Goal: Transaction & Acquisition: Register for event/course

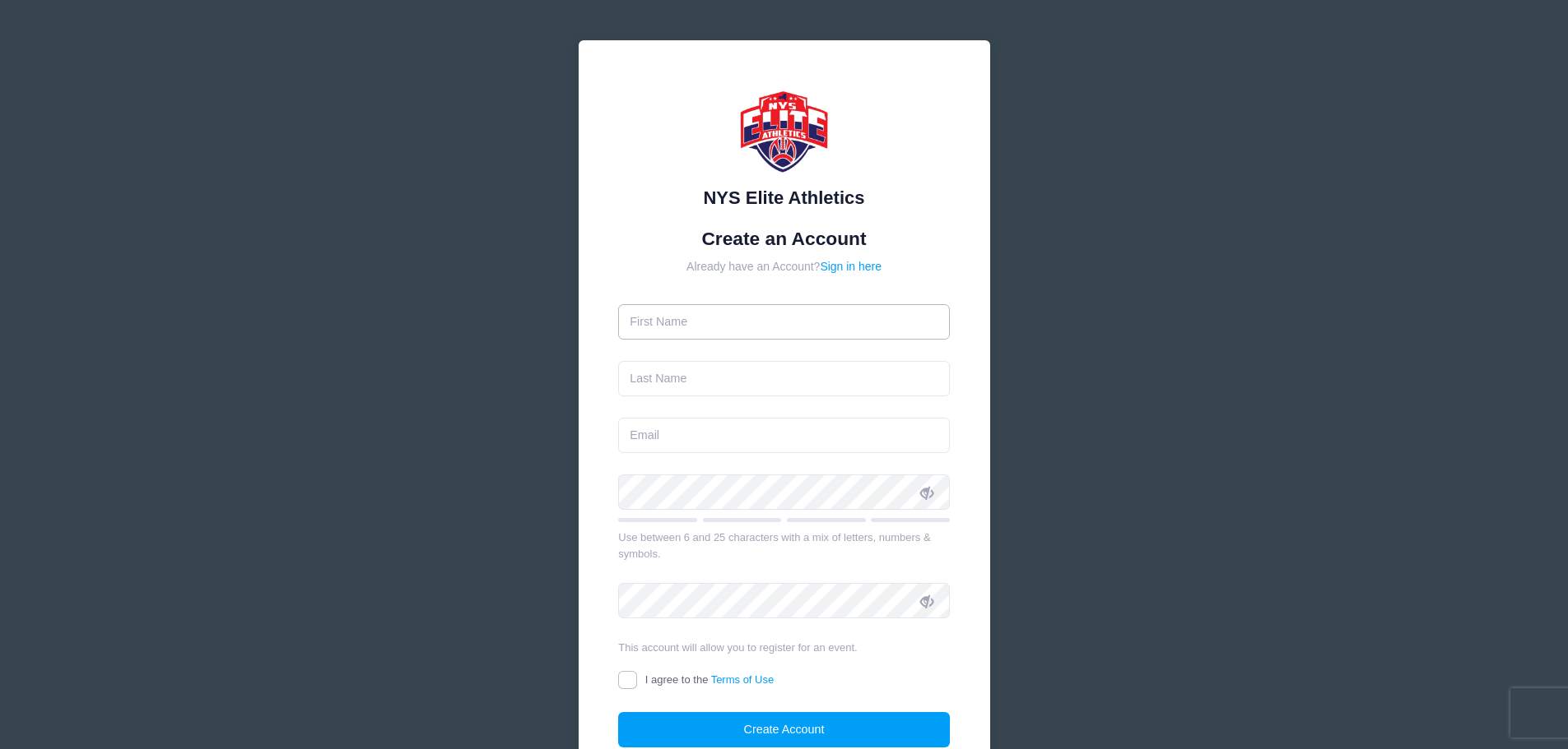
drag, startPoint x: 0, startPoint y: 0, endPoint x: 671, endPoint y: 327, distance: 746.4
click at [671, 327] on input "text" at bounding box center [783, 321] width 331 height 36
type input "Nora"
type input "McCullough"
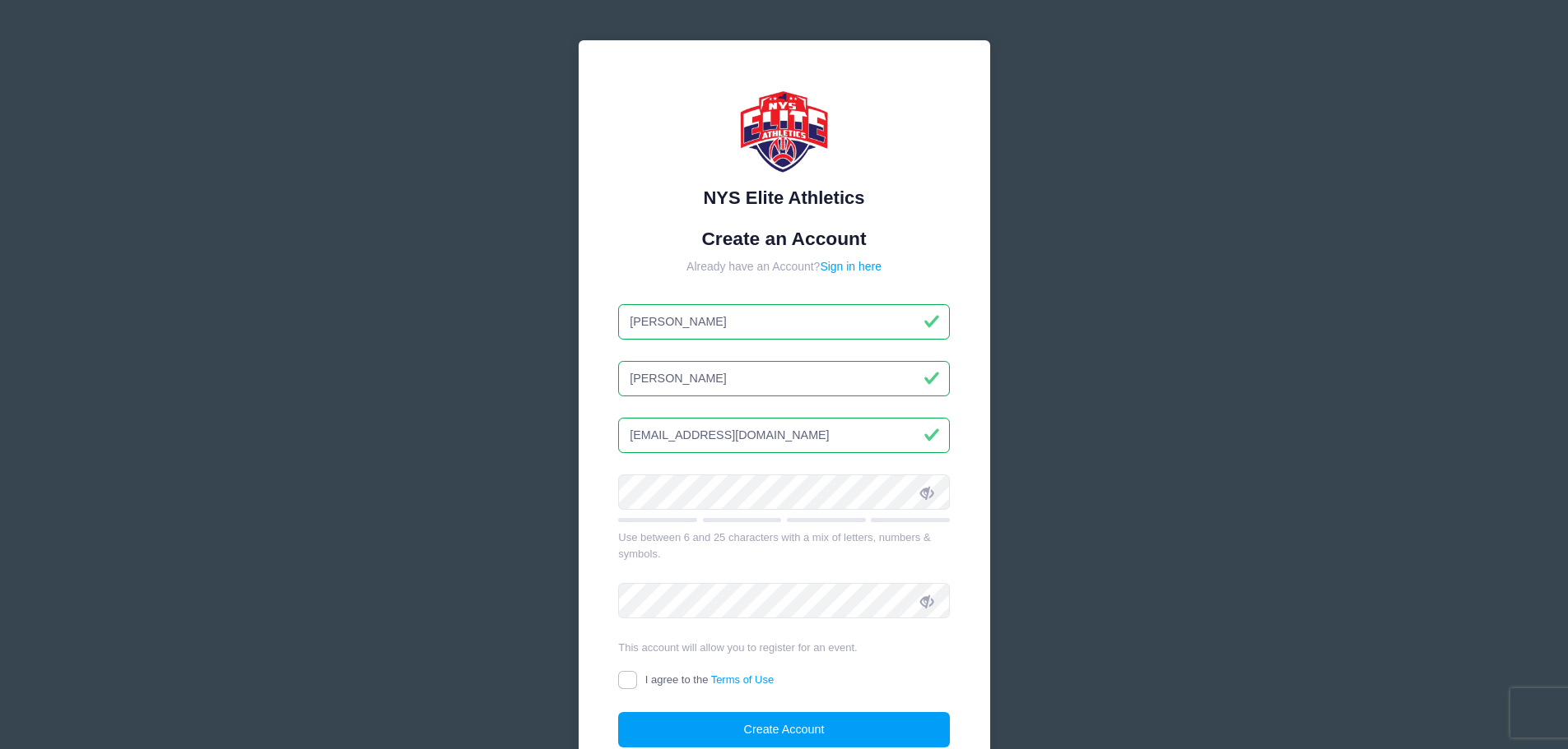
drag, startPoint x: 837, startPoint y: 440, endPoint x: 549, endPoint y: 443, distance: 288.0
click at [549, 443] on div "NYS Elite Athletics Create an Account Already have an Account? Sign in here Nor…" at bounding box center [784, 447] width 492 height 895
type input "[EMAIL_ADDRESS][DOMAIN_NAME]"
click at [633, 685] on input "I agree to the Terms of Use" at bounding box center [628, 681] width 19 height 19
checkbox input "true"
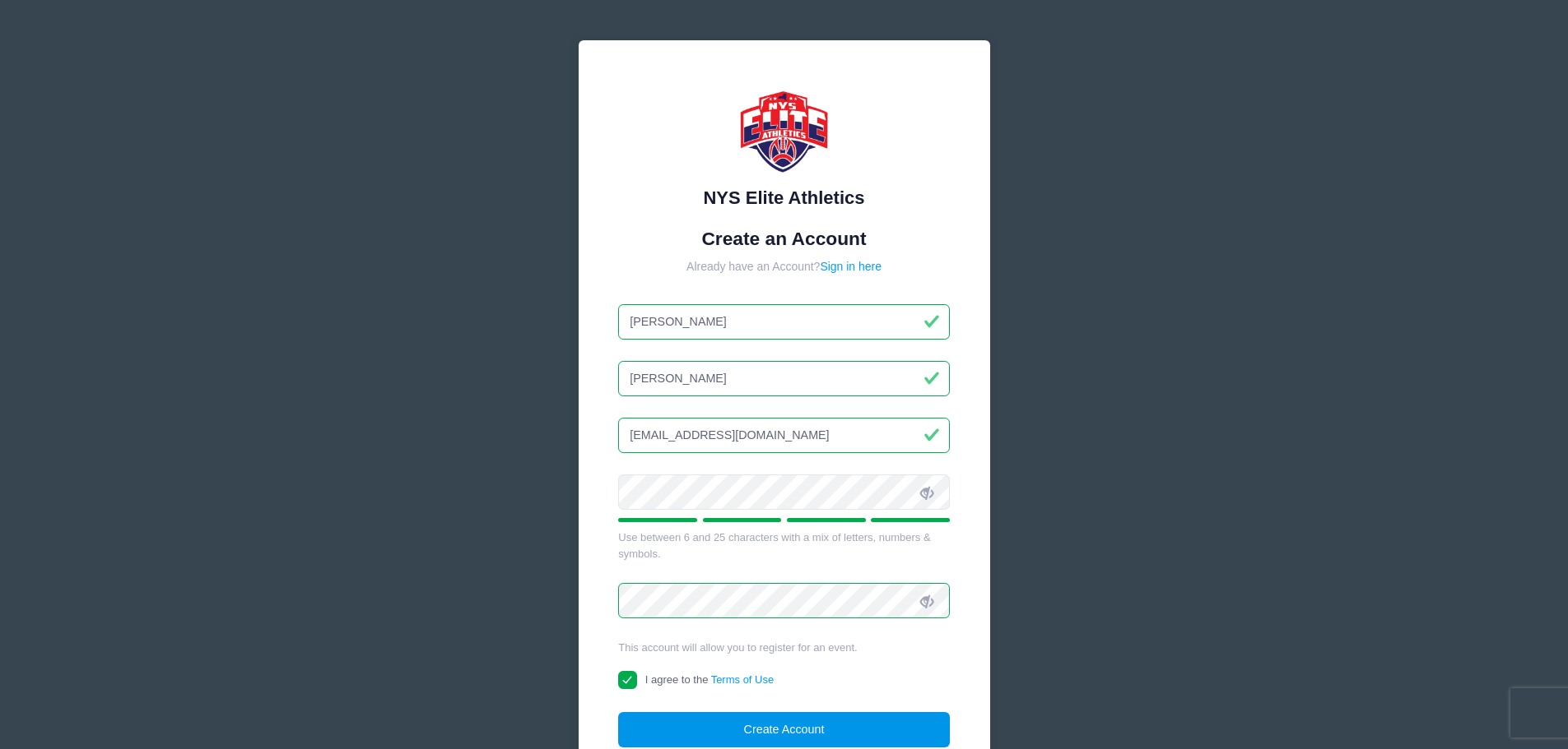
click at [660, 723] on button "Create Account" at bounding box center [783, 730] width 331 height 36
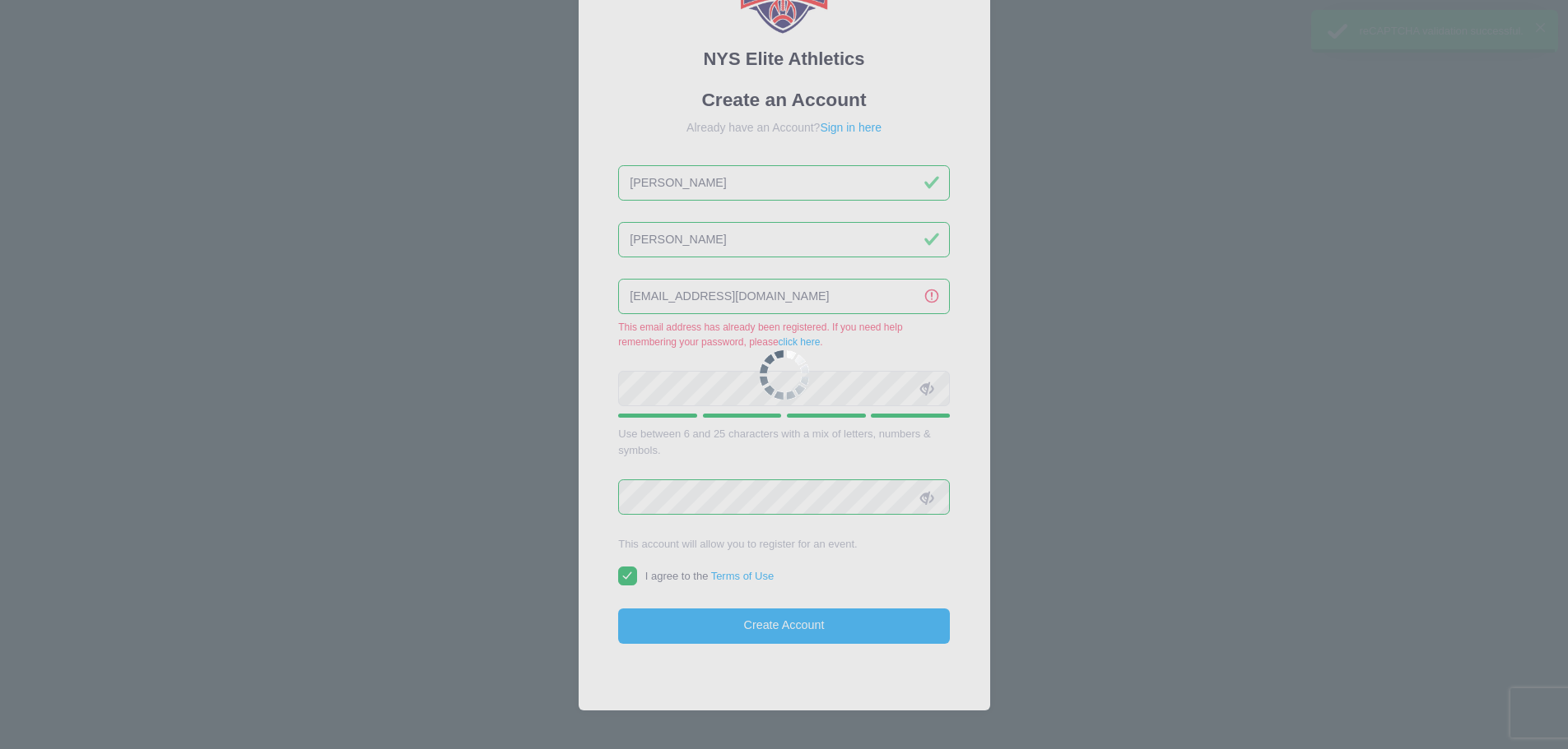
scroll to position [180, 0]
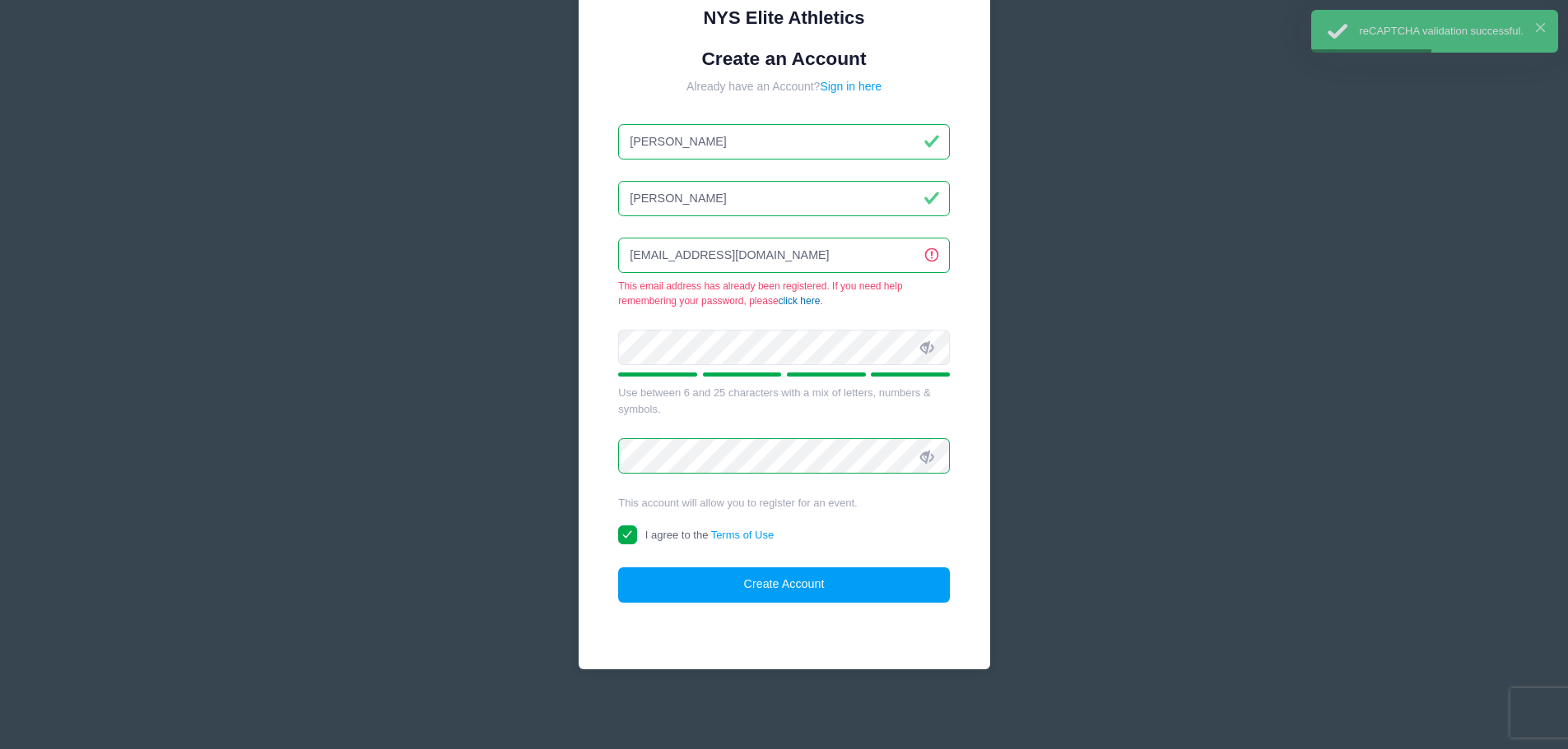
click at [781, 301] on link "click here" at bounding box center [798, 301] width 42 height 12
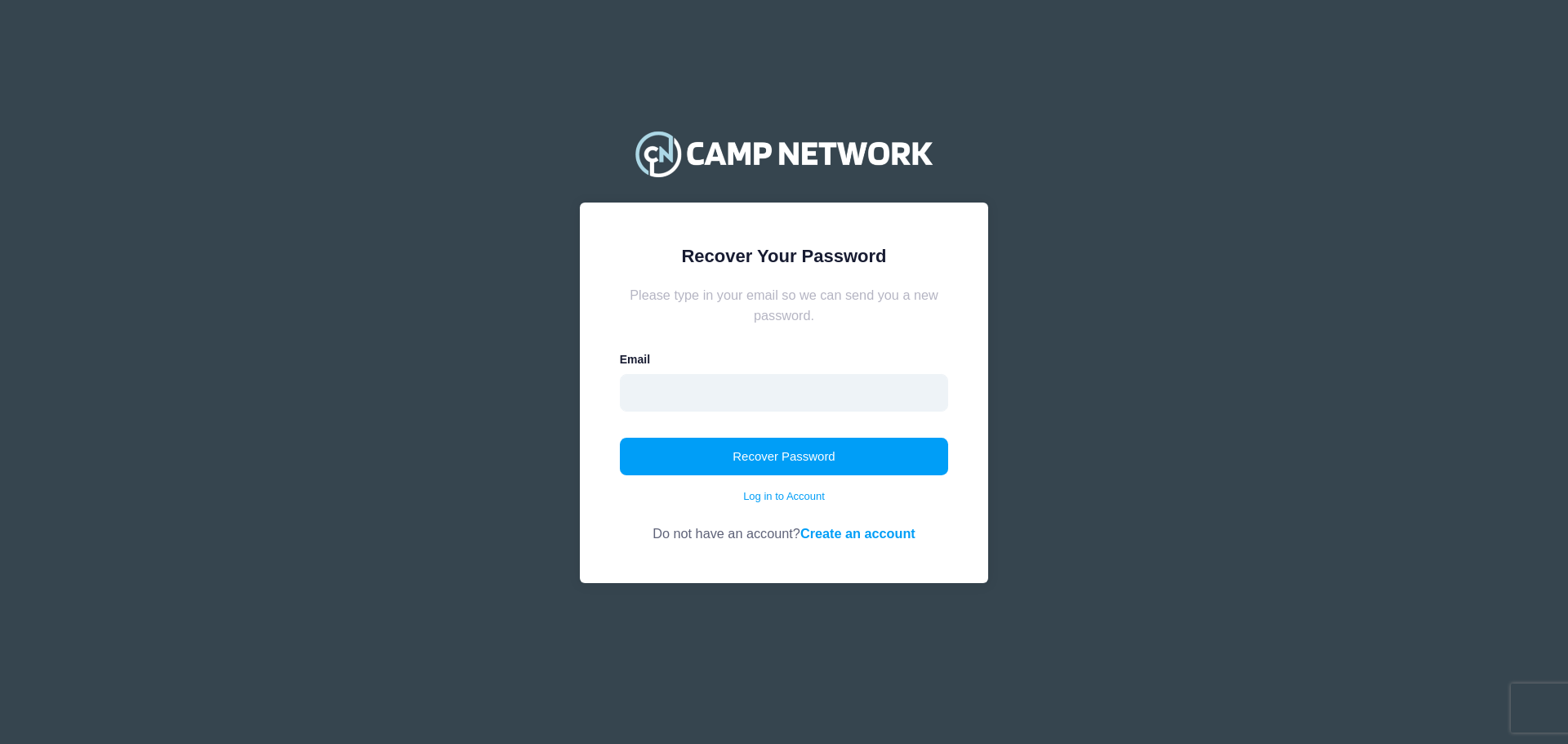
click at [641, 396] on input "email" at bounding box center [784, 392] width 329 height 37
type input "[EMAIL_ADDRESS][DOMAIN_NAME]"
click at [706, 461] on button "Recover Password" at bounding box center [784, 456] width 329 height 37
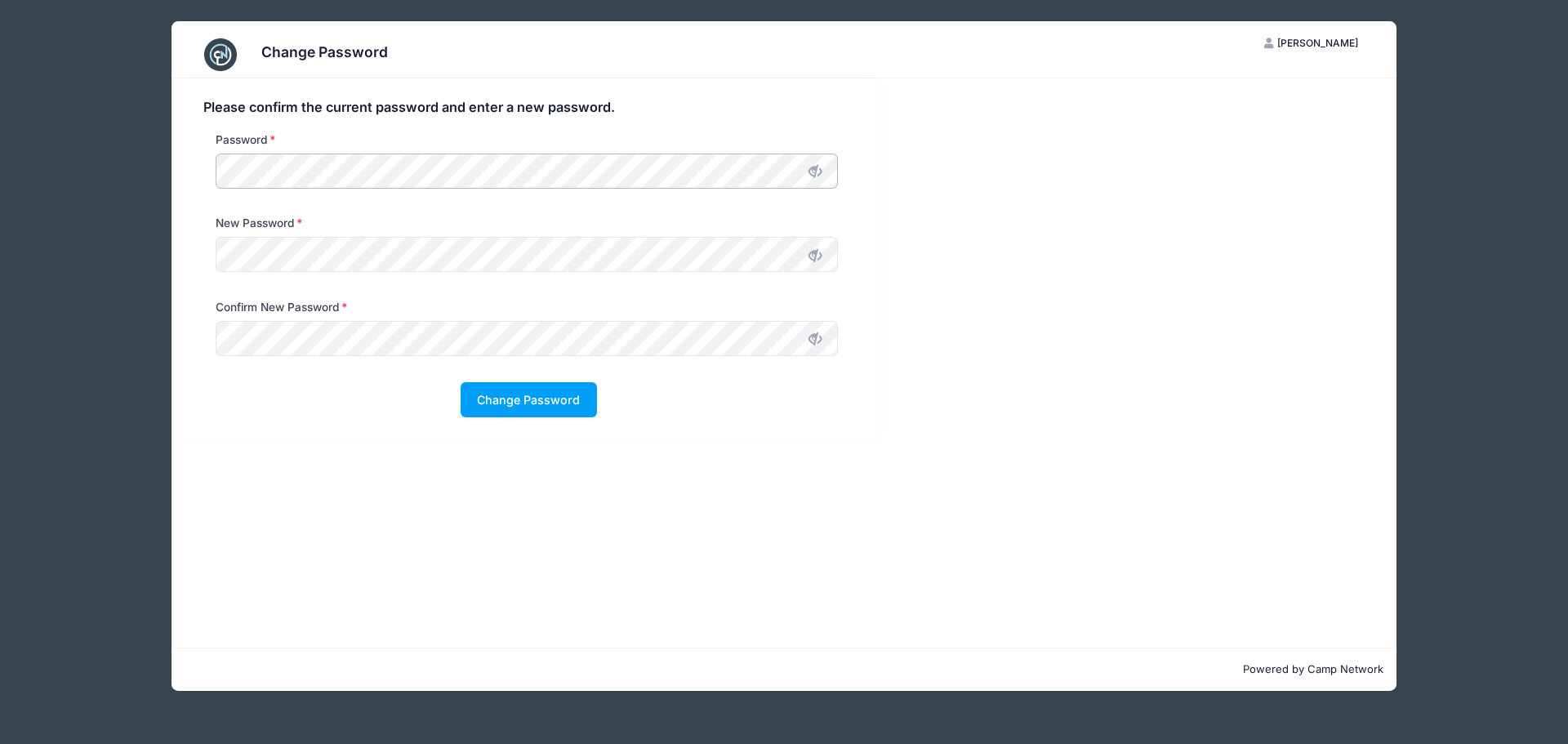
click at [0, 180] on html "Processing Request Please wait... Processing Request Please wait... Processing …" at bounding box center [784, 372] width 1568 height 744
click at [506, 398] on button "Change Password" at bounding box center [529, 400] width 136 height 35
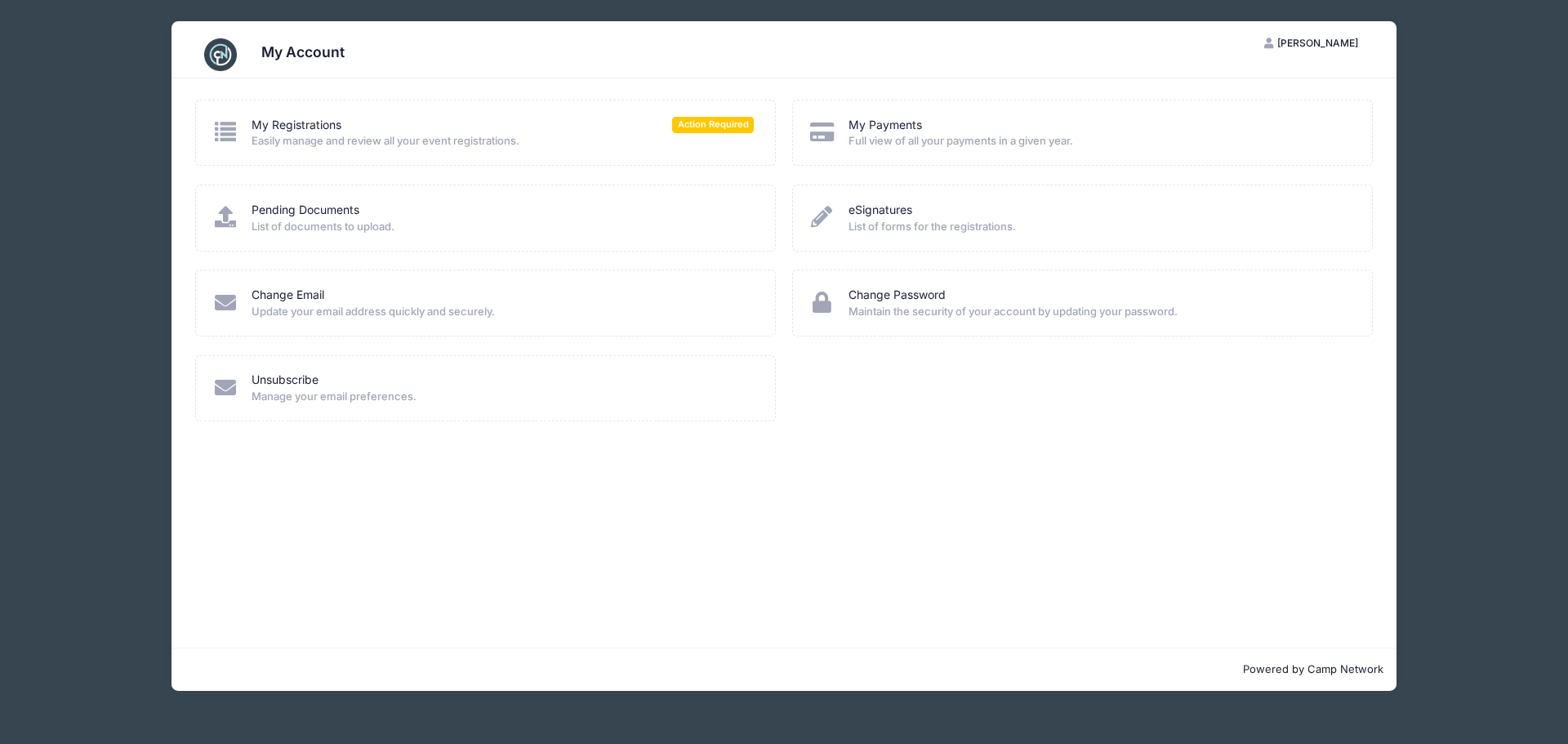
click at [227, 135] on icon at bounding box center [226, 131] width 27 height 21
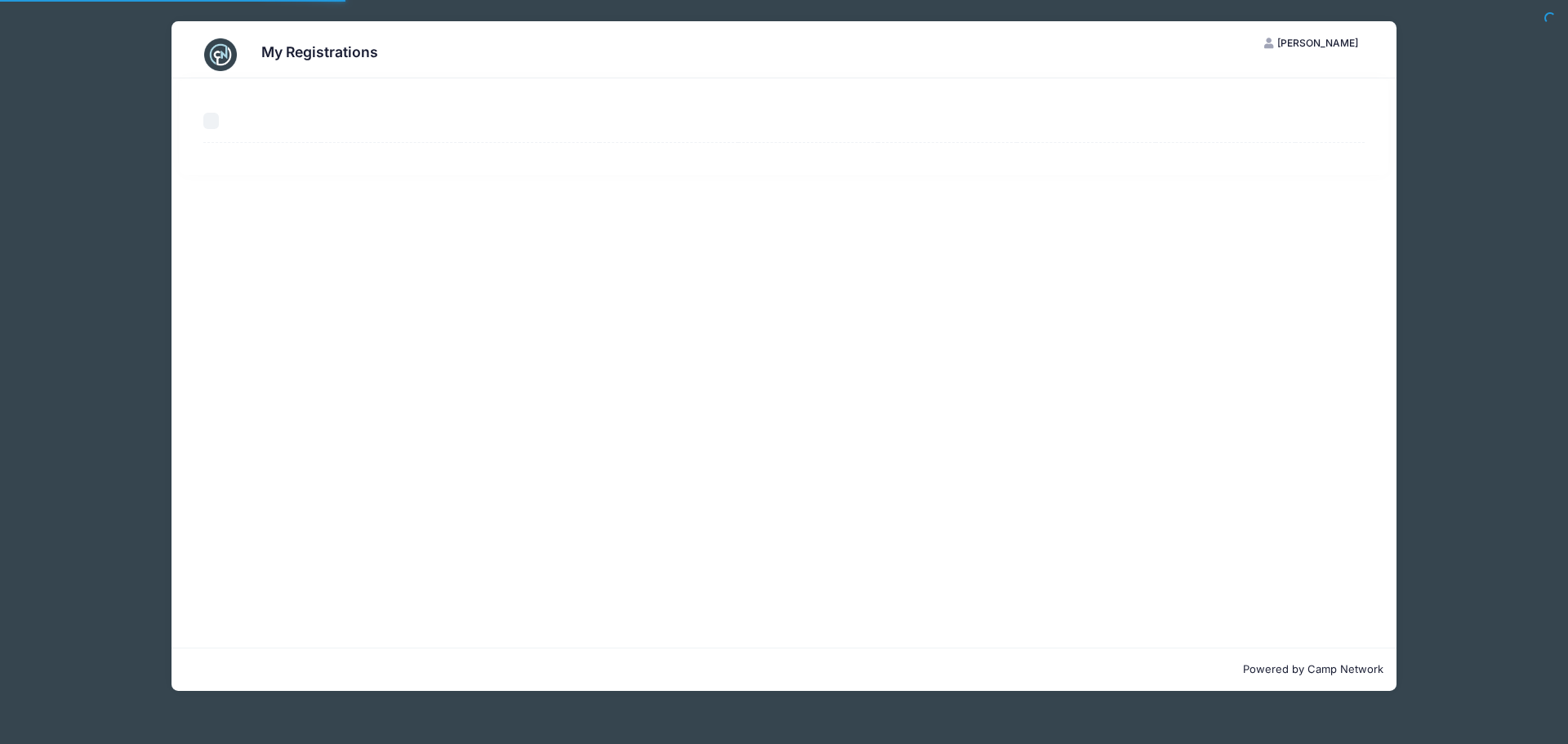
select select "50"
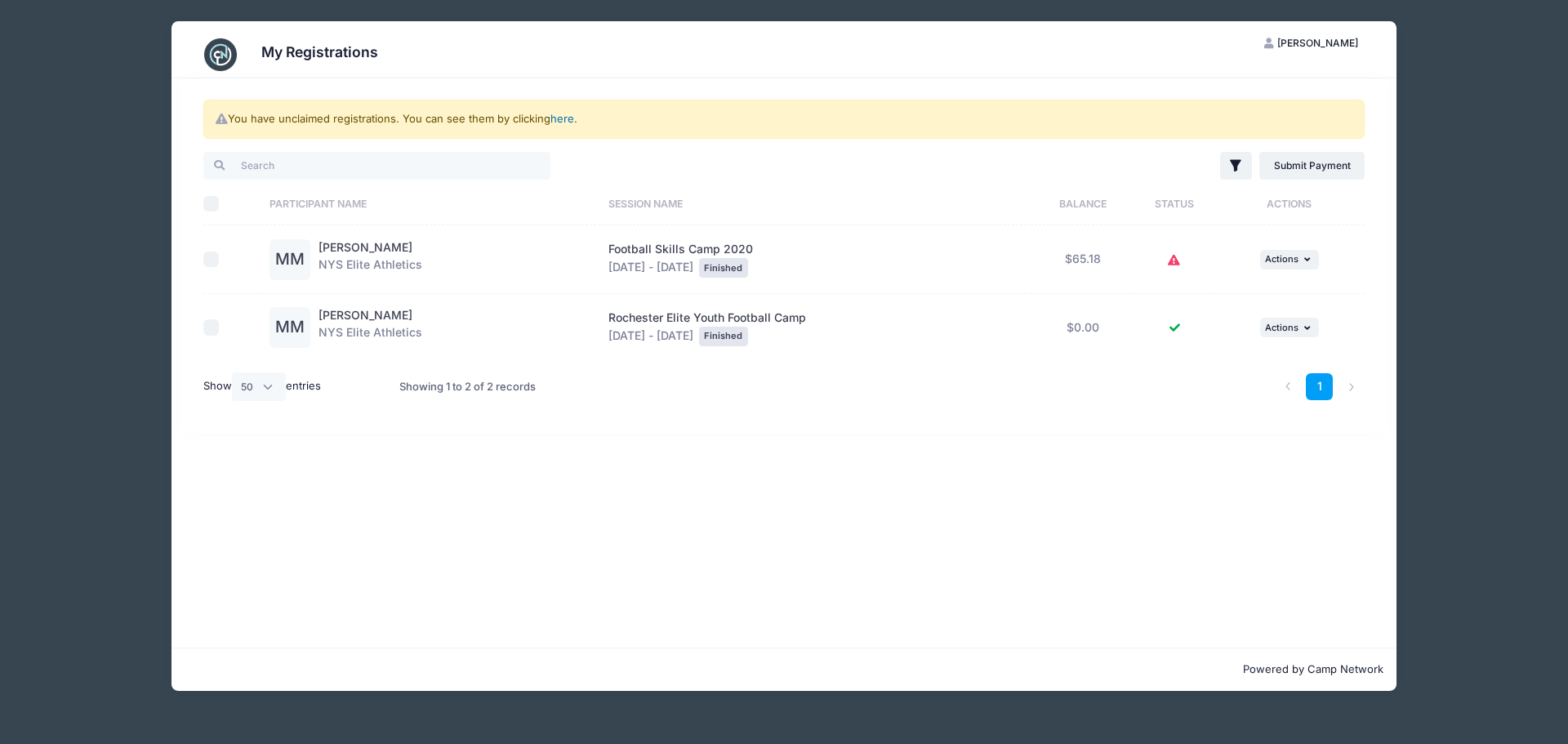
click at [562, 117] on link "here" at bounding box center [562, 119] width 24 height 13
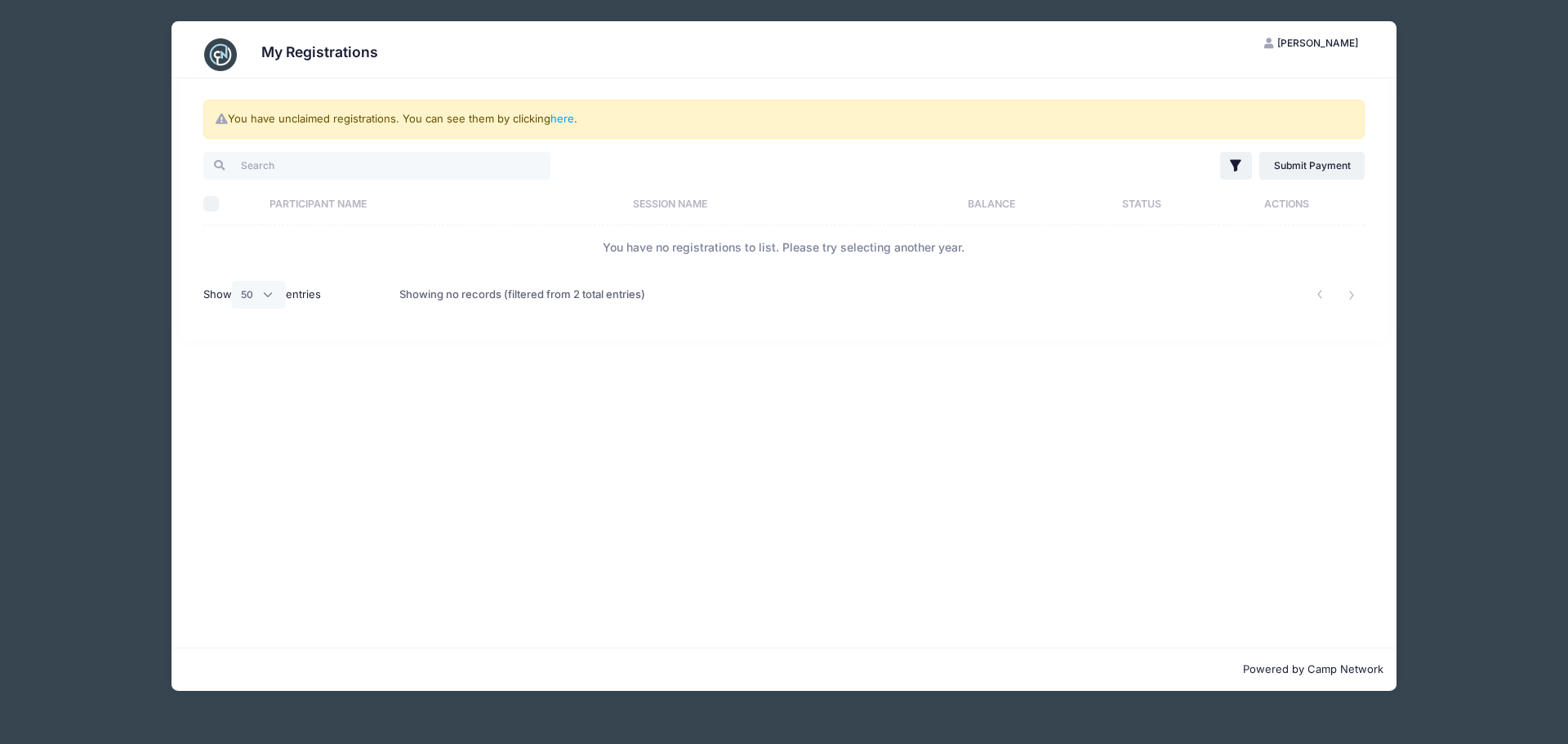
click at [214, 54] on img at bounding box center [220, 55] width 33 height 33
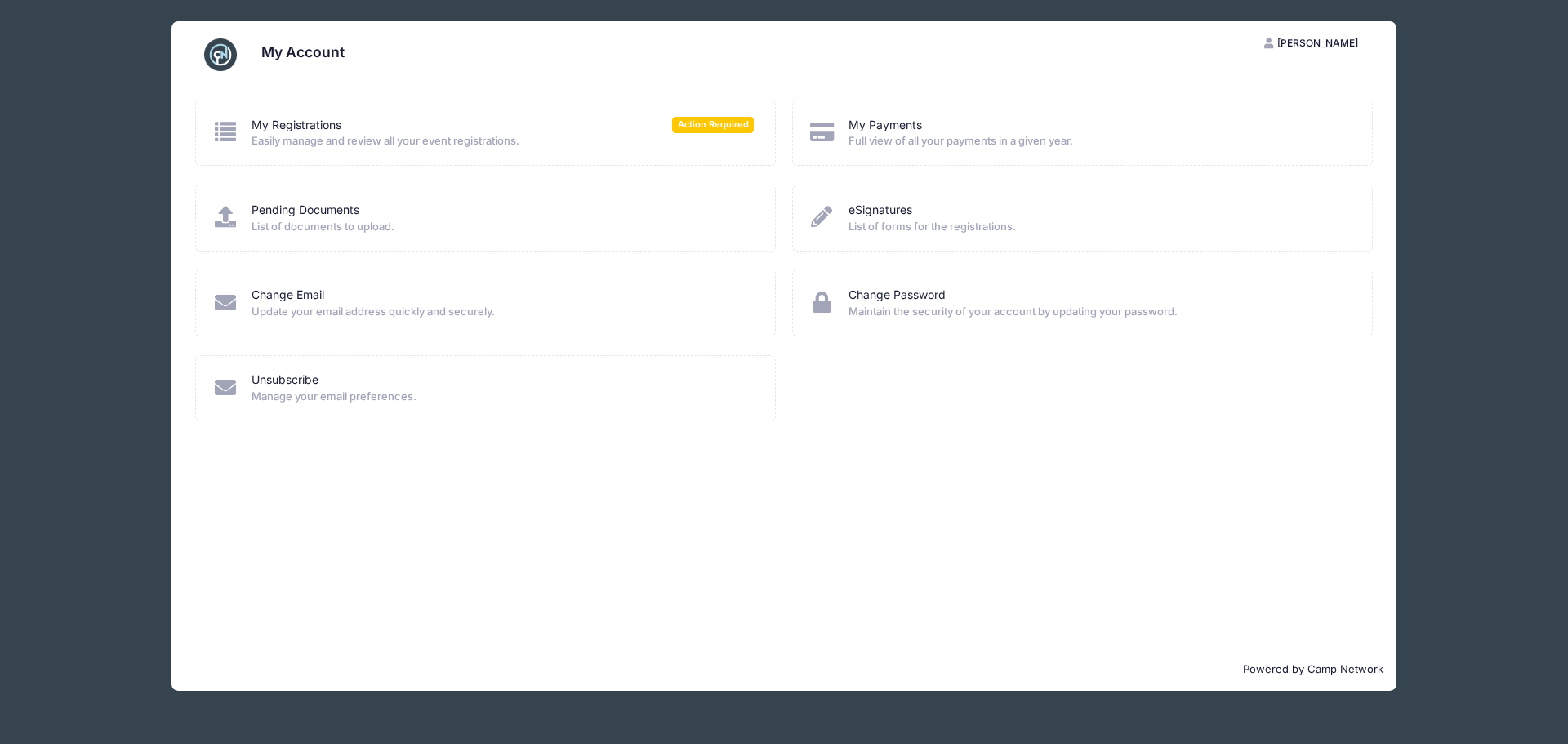
click at [1295, 42] on span "Mason McCullough" at bounding box center [1318, 42] width 81 height 12
click at [1216, 82] on link "My Account" at bounding box center [1271, 83] width 189 height 31
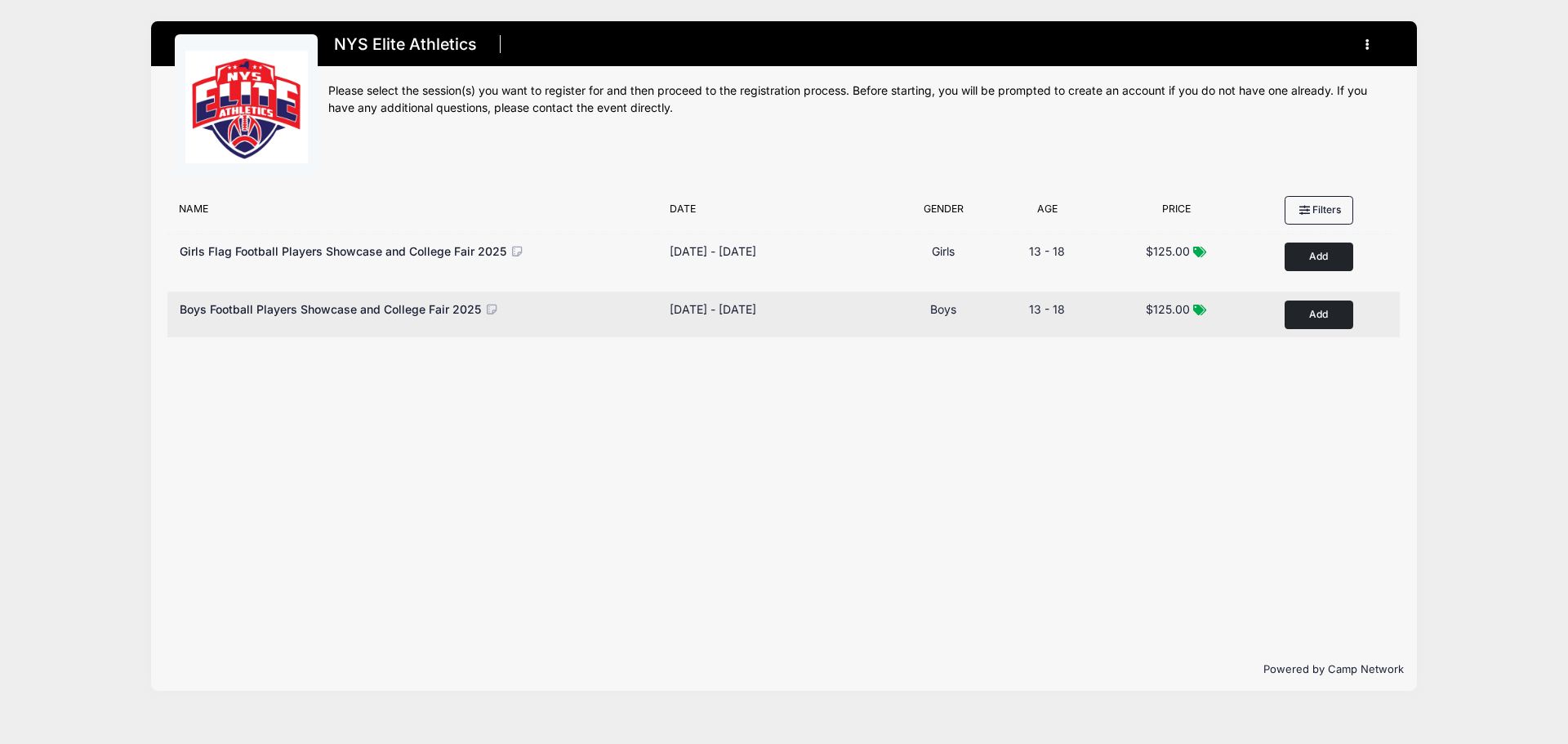
click at [1330, 317] on button "Add to Cart" at bounding box center [1320, 315] width 69 height 29
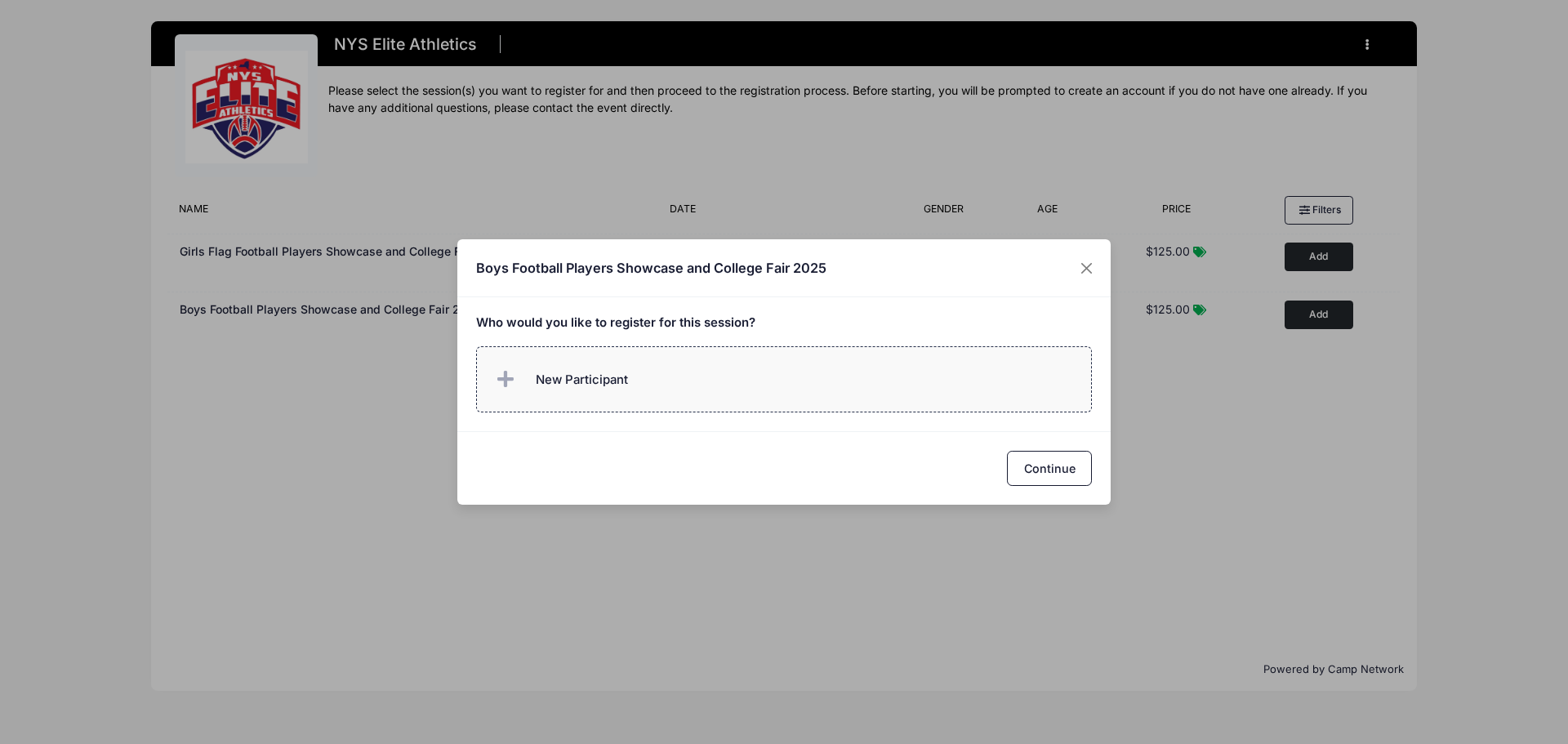
click at [503, 380] on icon at bounding box center [509, 380] width 23 height 0
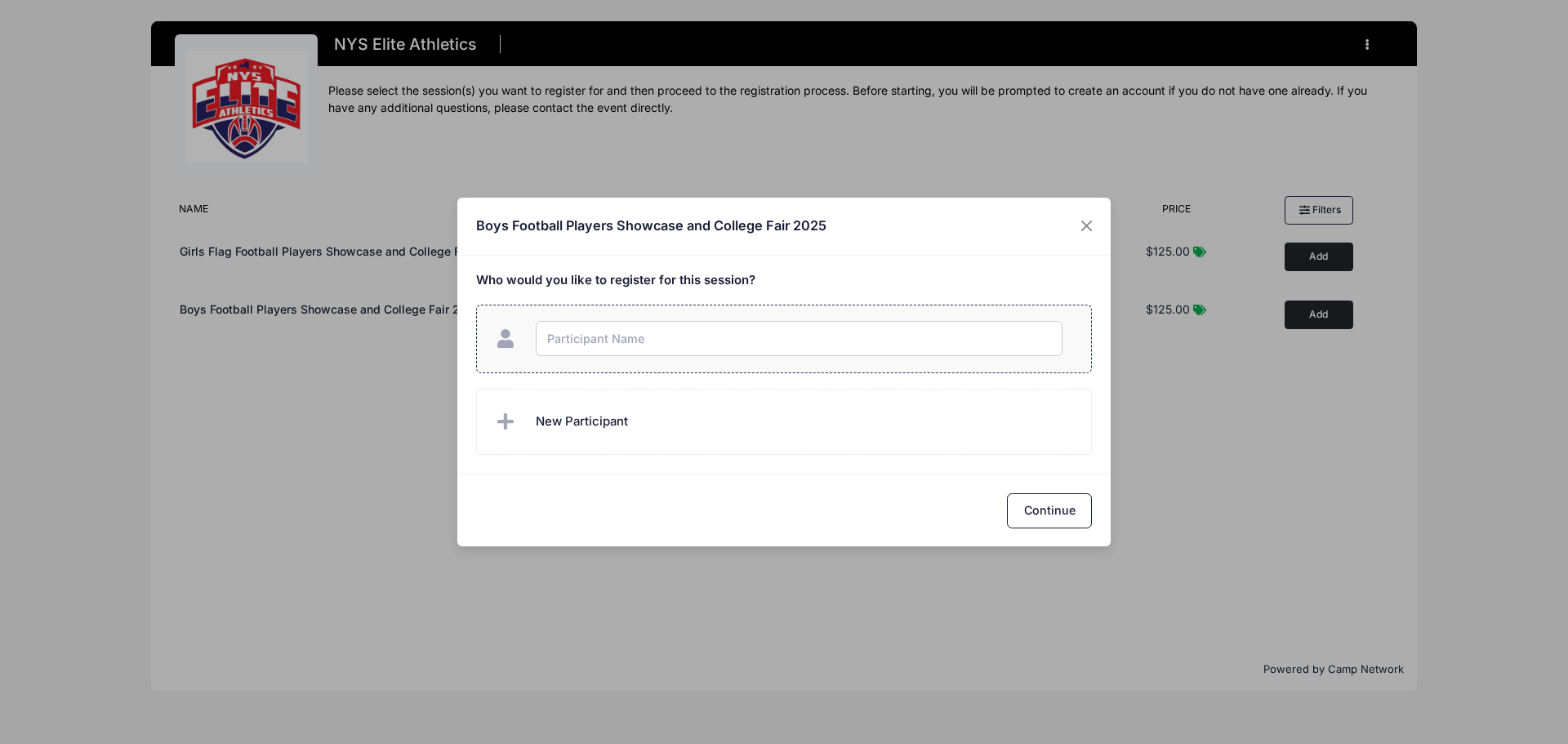
click at [556, 333] on input "text" at bounding box center [799, 338] width 527 height 35
type input "[PERSON_NAME]"
checkbox input "true"
click at [1050, 506] on button "Continue" at bounding box center [1049, 511] width 85 height 35
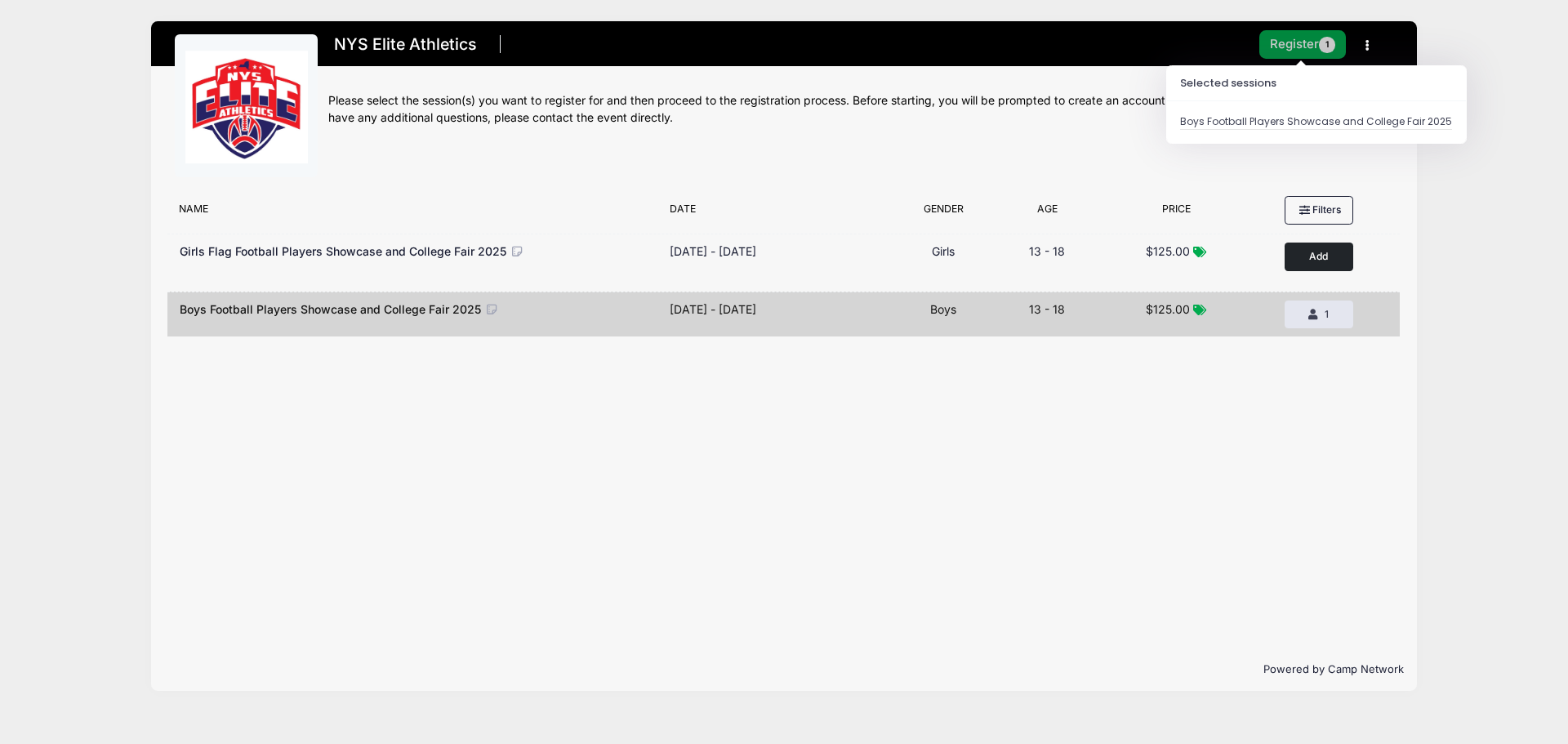
click at [1294, 39] on button "Register 1" at bounding box center [1303, 45] width 86 height 29
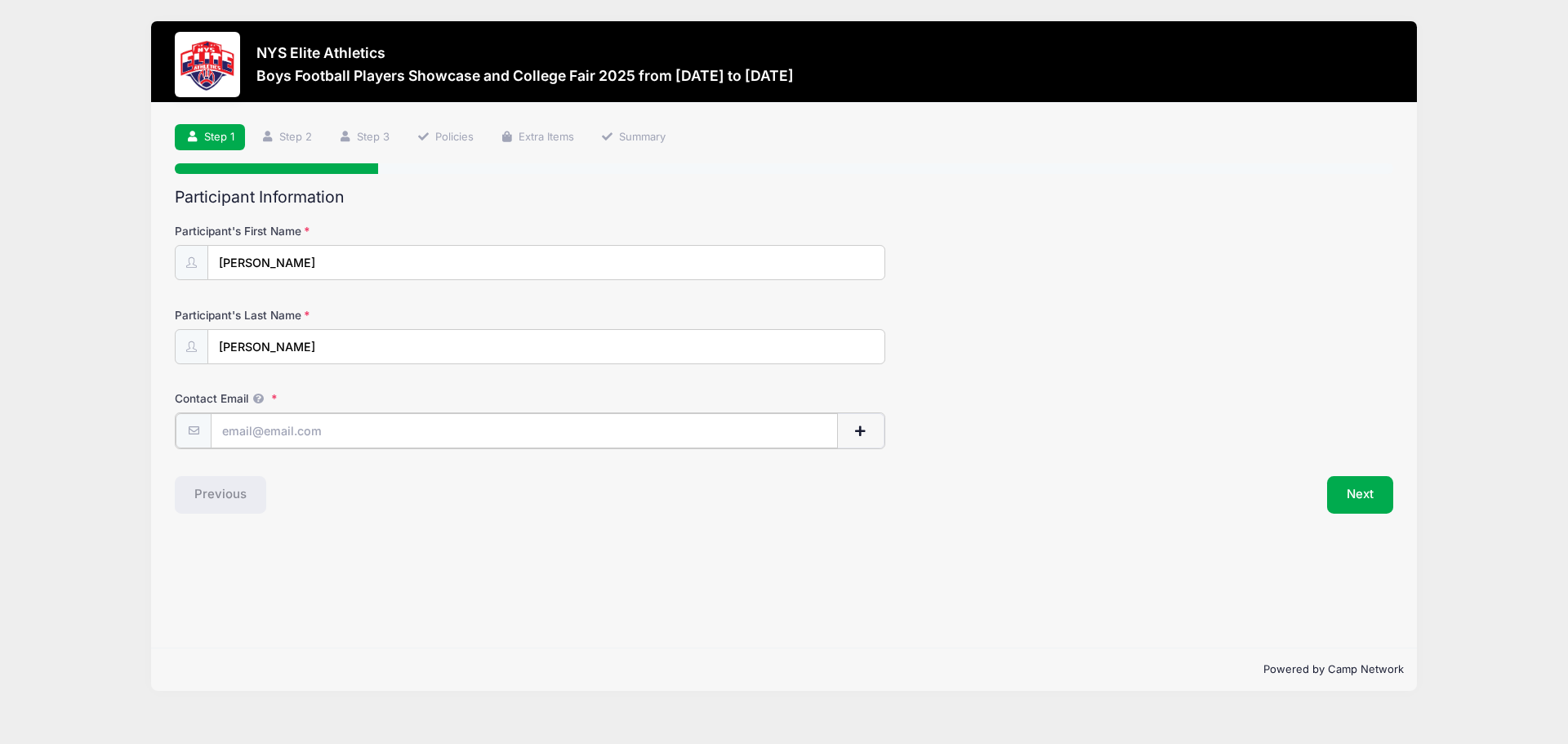
click at [244, 432] on input "Contact Email" at bounding box center [524, 430] width 628 height 35
type input "[EMAIL_ADDRESS][DOMAIN_NAME]"
click at [1357, 503] on button "Next" at bounding box center [1360, 493] width 66 height 37
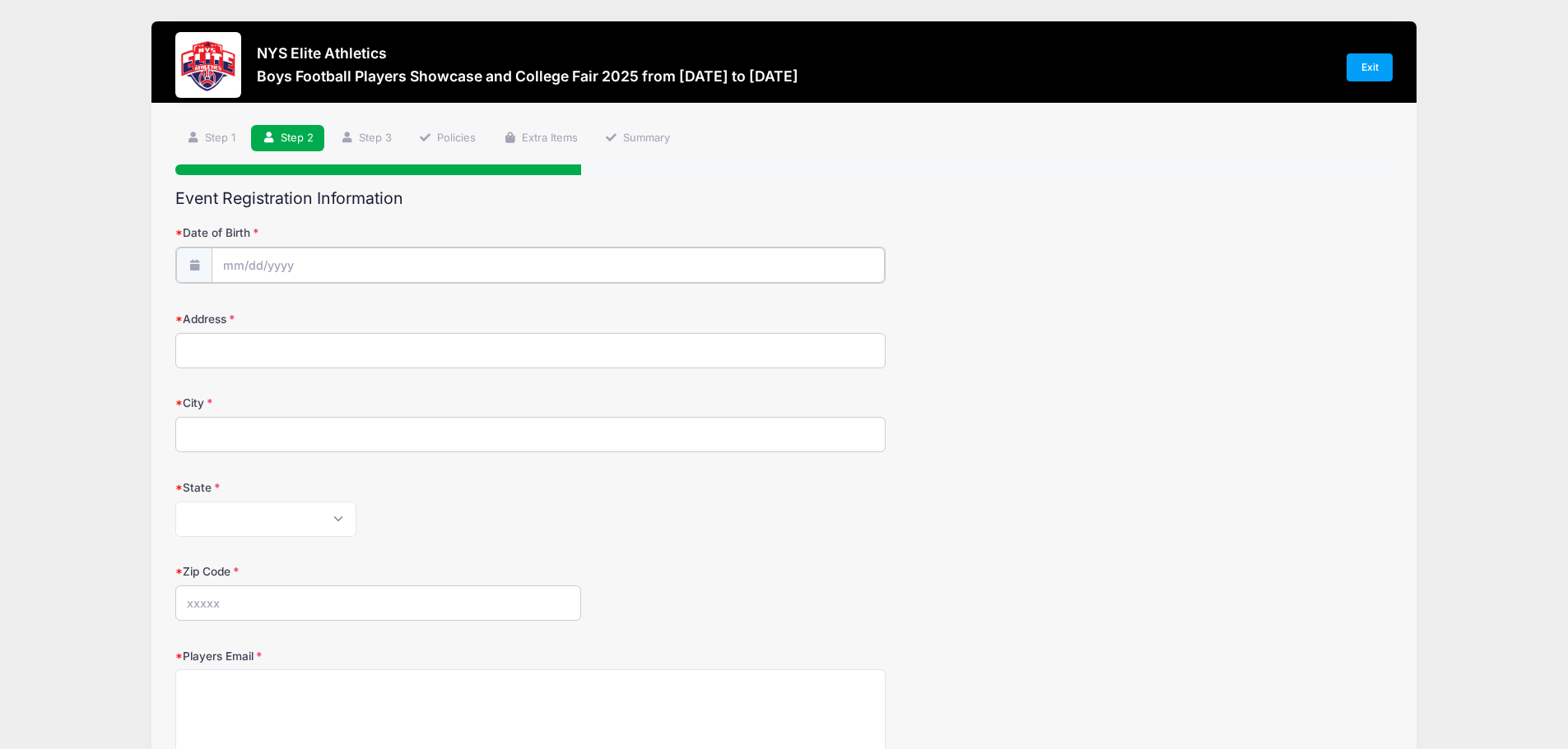
click at [347, 264] on input "Date of Birth" at bounding box center [547, 265] width 673 height 36
click at [279, 263] on input "Date of Birth" at bounding box center [547, 265] width 673 height 36
click at [365, 305] on input "2025" at bounding box center [365, 309] width 53 height 25
click at [385, 305] on span at bounding box center [387, 302] width 12 height 13
click at [385, 304] on span at bounding box center [387, 302] width 12 height 13
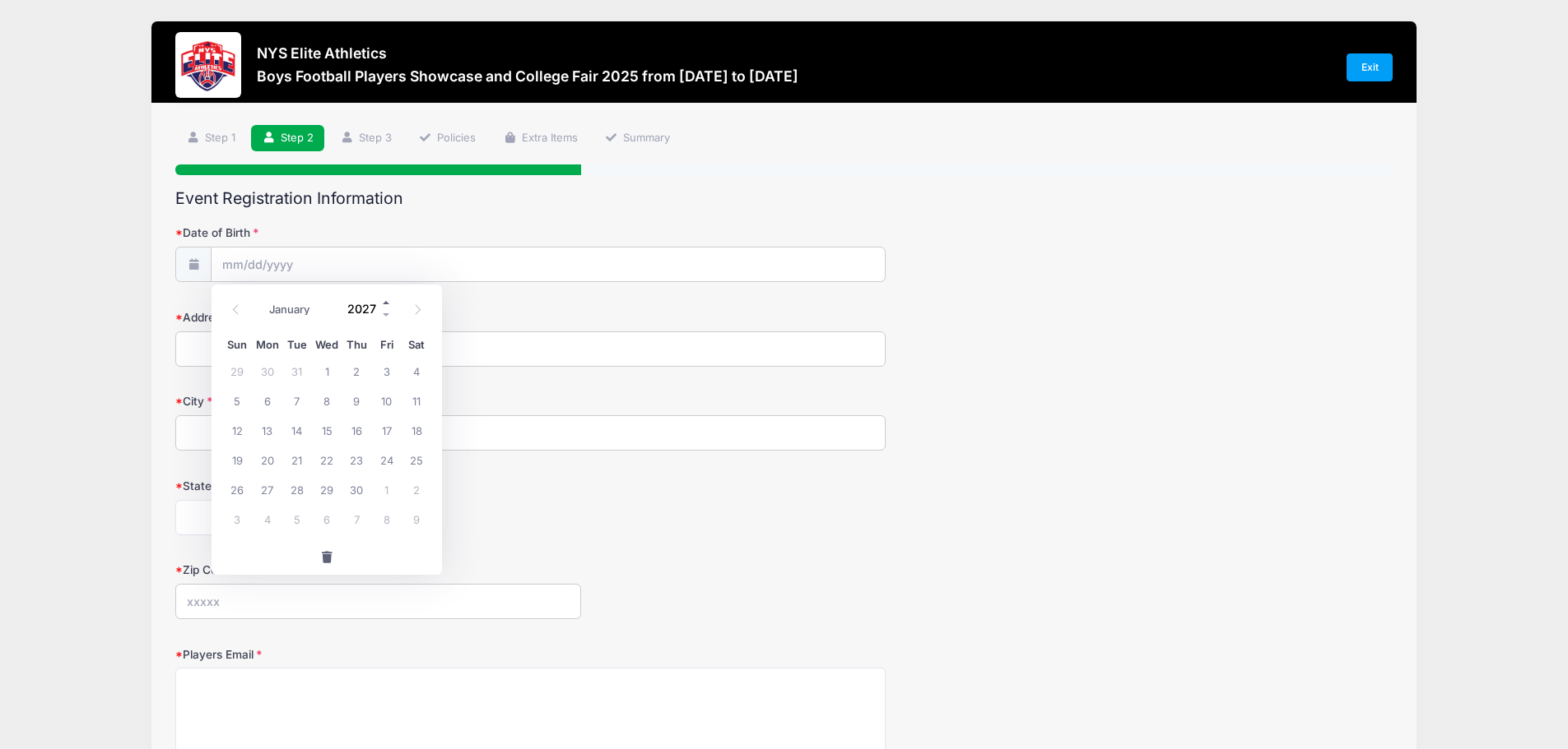
click at [385, 304] on span at bounding box center [387, 302] width 12 height 13
click at [387, 314] on span at bounding box center [387, 315] width 12 height 13
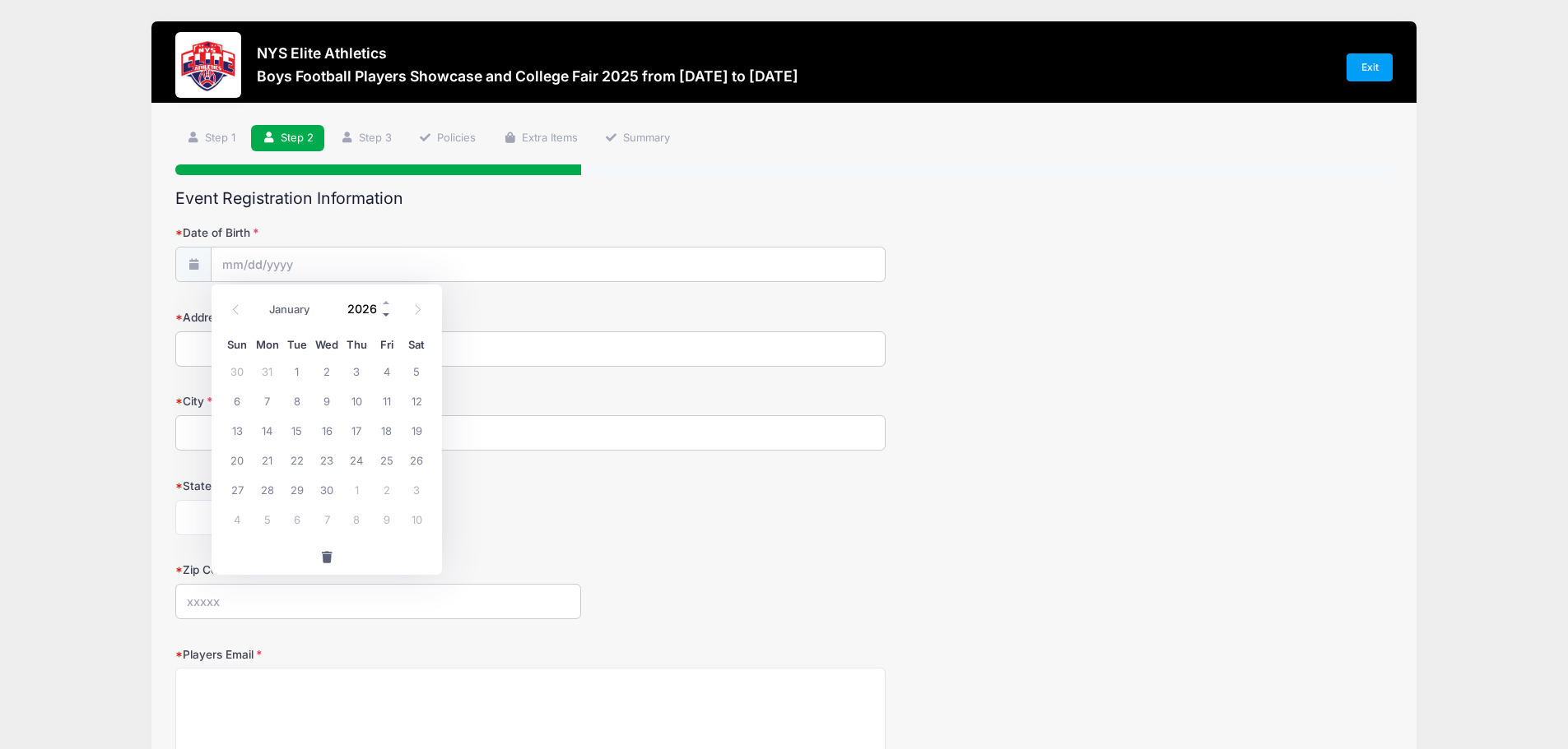
click at [387, 314] on span at bounding box center [387, 315] width 12 height 13
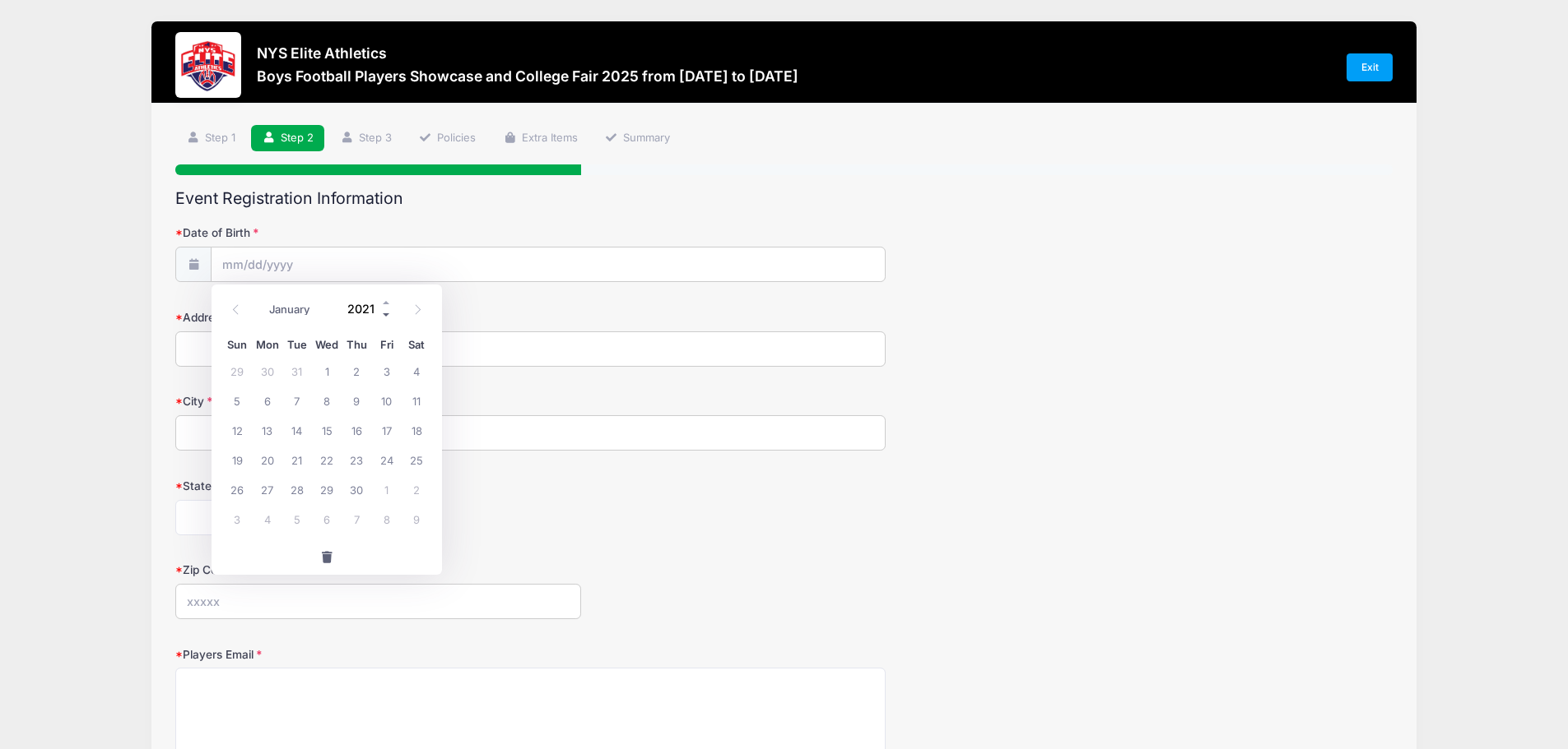
click at [387, 314] on span at bounding box center [387, 315] width 12 height 13
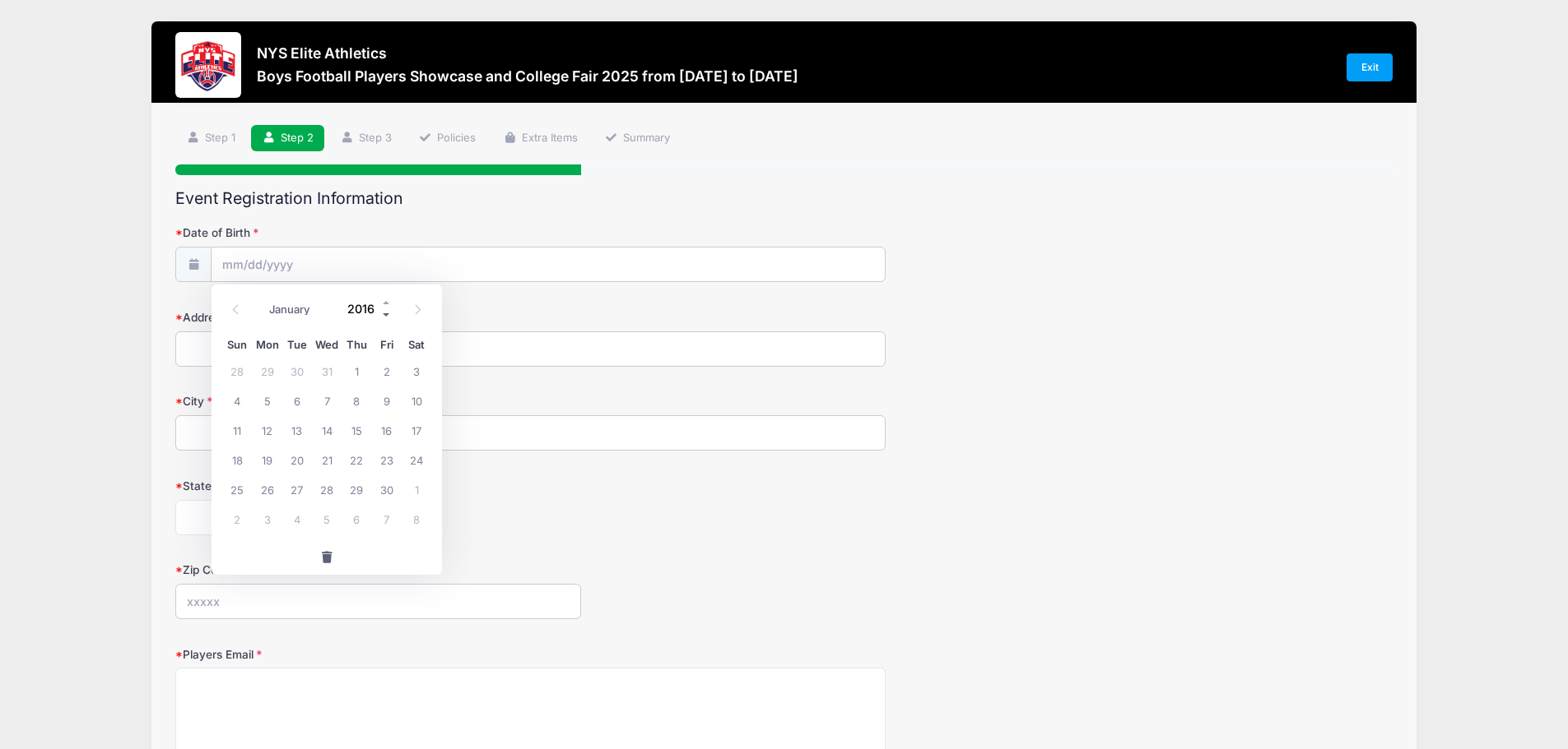
click at [387, 314] on span at bounding box center [387, 315] width 12 height 13
type input "2015"
click at [237, 310] on icon at bounding box center [236, 309] width 11 height 11
click at [237, 309] on icon at bounding box center [236, 309] width 11 height 11
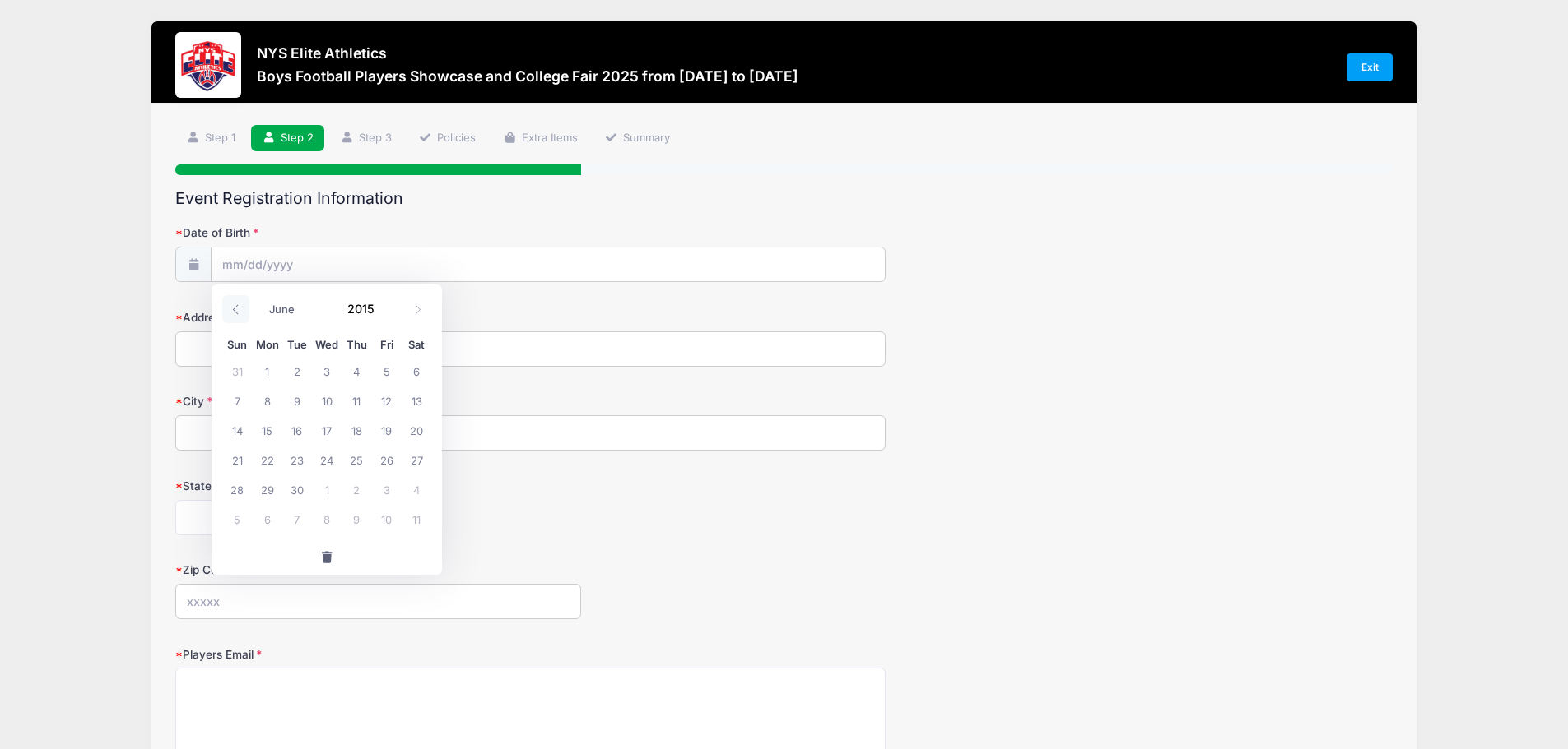
click at [237, 309] on icon at bounding box center [236, 309] width 11 height 11
select select "1"
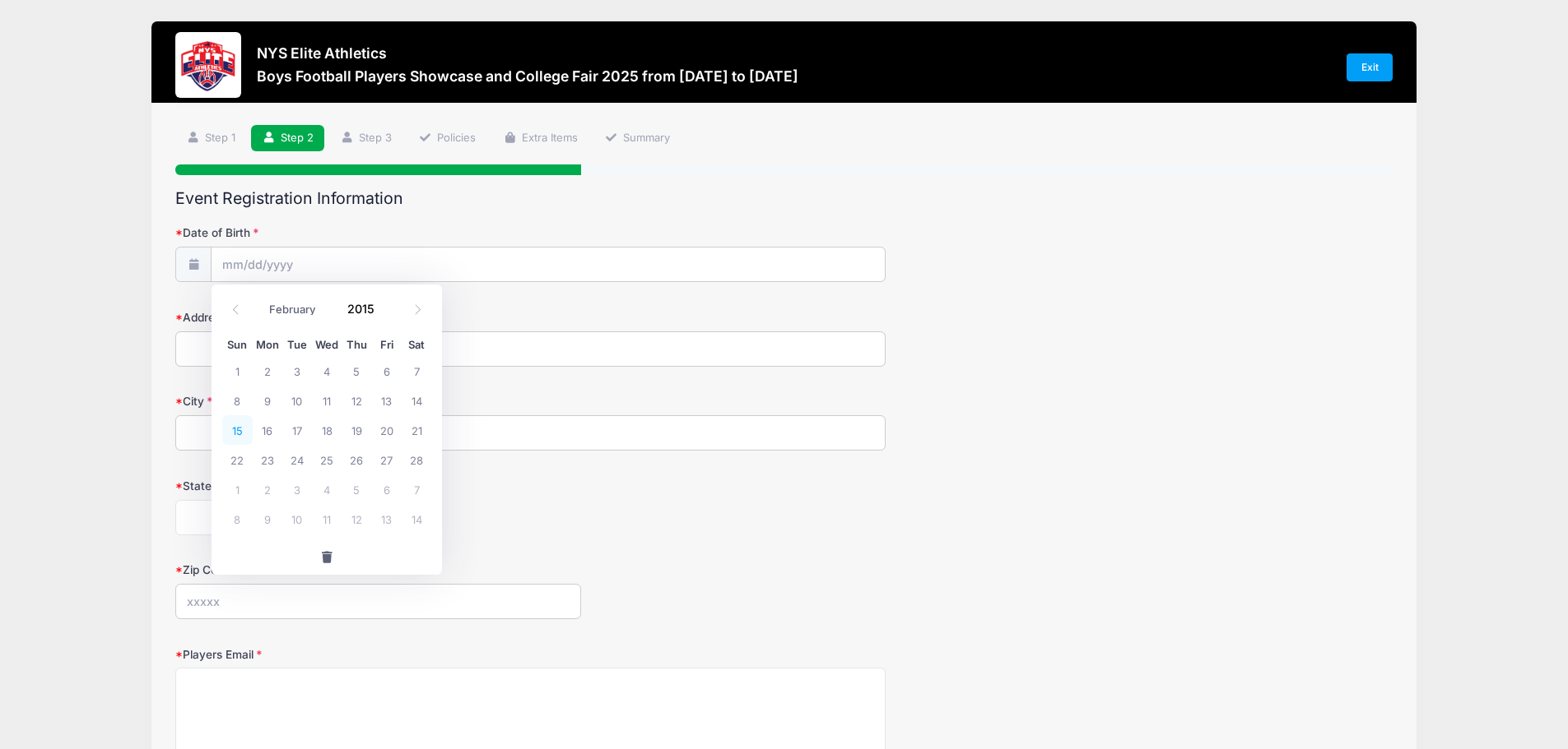
click at [238, 433] on span "15" at bounding box center [237, 430] width 30 height 30
type input "02/15/2015"
click at [187, 349] on input "Address" at bounding box center [531, 348] width 711 height 36
click at [289, 262] on input "02/15/2015" at bounding box center [547, 265] width 673 height 36
click at [387, 314] on span at bounding box center [387, 315] width 12 height 13
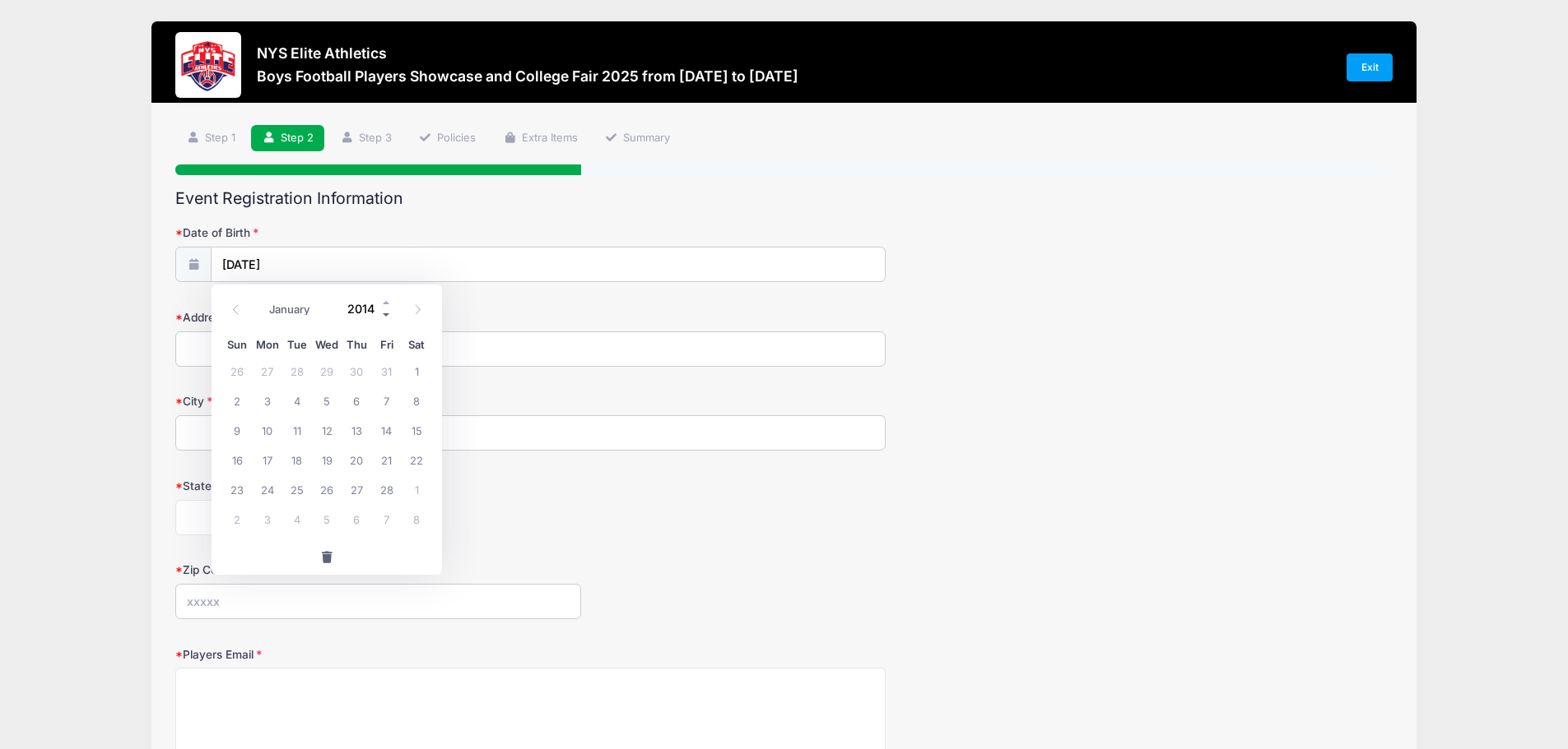
click at [387, 314] on span at bounding box center [387, 315] width 12 height 13
click at [387, 315] on span at bounding box center [387, 315] width 12 height 13
type input "2011"
click at [290, 430] on span "15" at bounding box center [296, 430] width 30 height 30
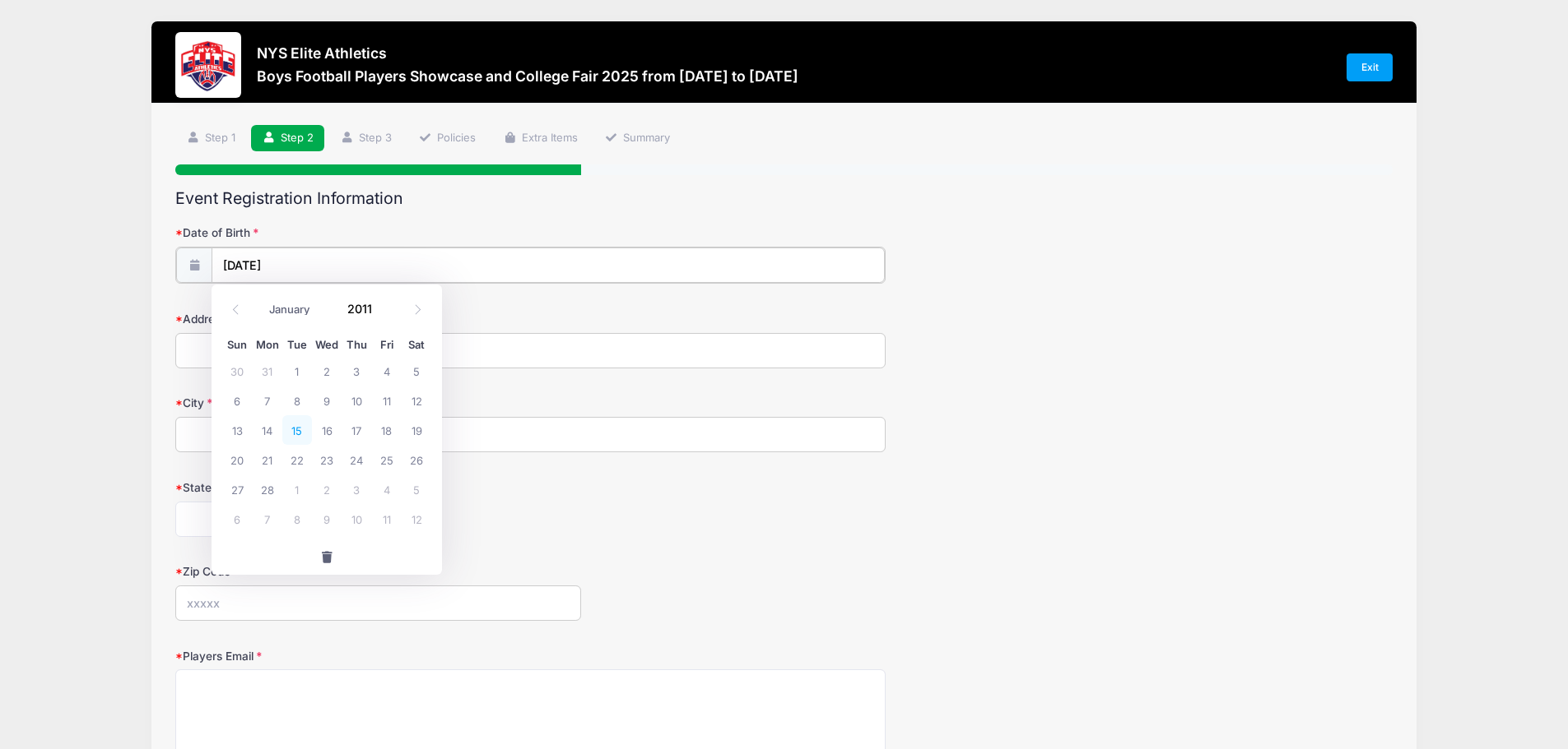
type input "02/15/2011"
click at [200, 340] on input "Address" at bounding box center [531, 348] width 711 height 36
type input "45 Nob Hill, Rochester, NY 14617"
type input "Rochester"
select select "NY"
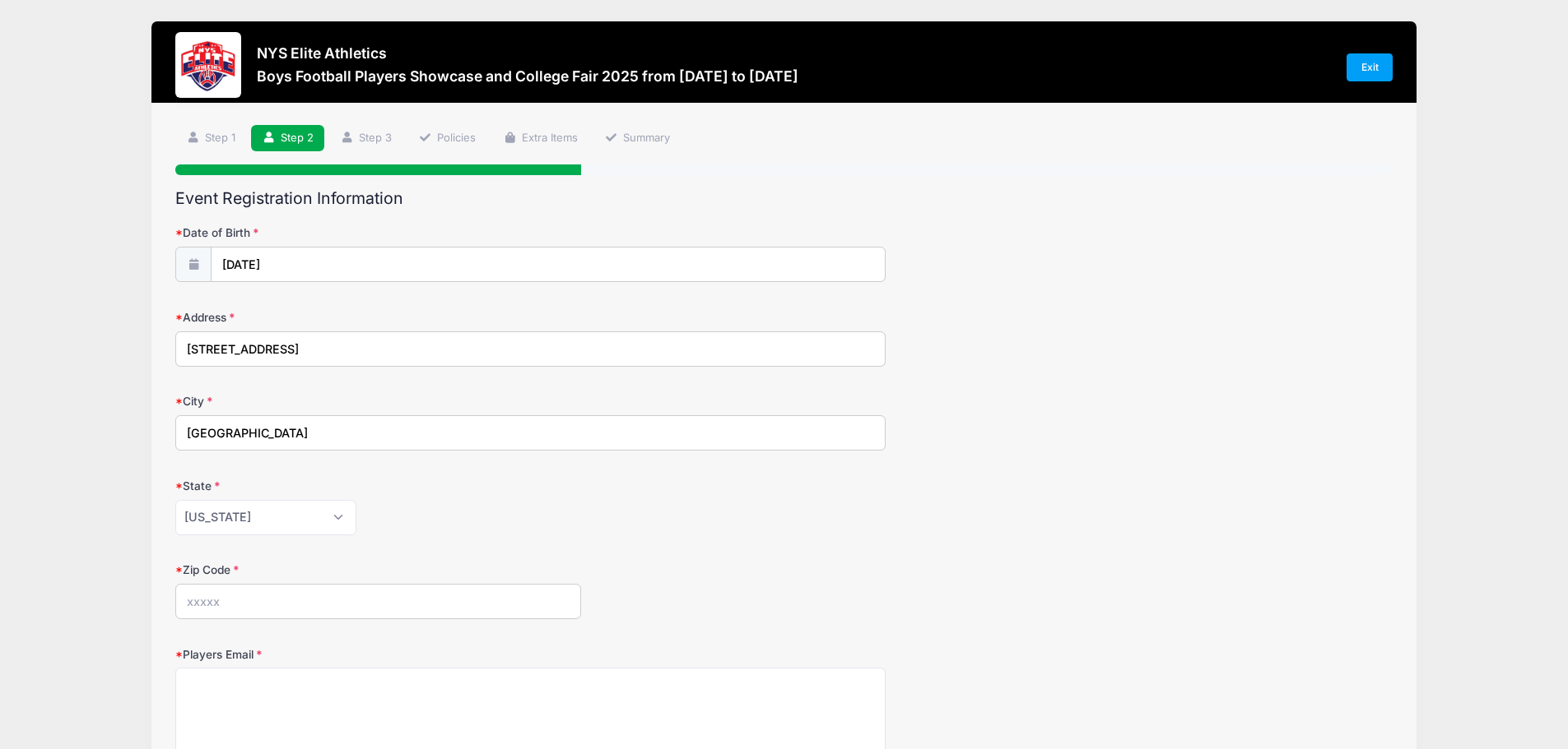
type input "14617"
type input "7708411860"
type input "noraleelove@hotmail.com"
click at [484, 524] on div "Alabama Alaska American Samoa Arizona Arkansas Armed Forces Africa Armed Forces…" at bounding box center [531, 517] width 711 height 36
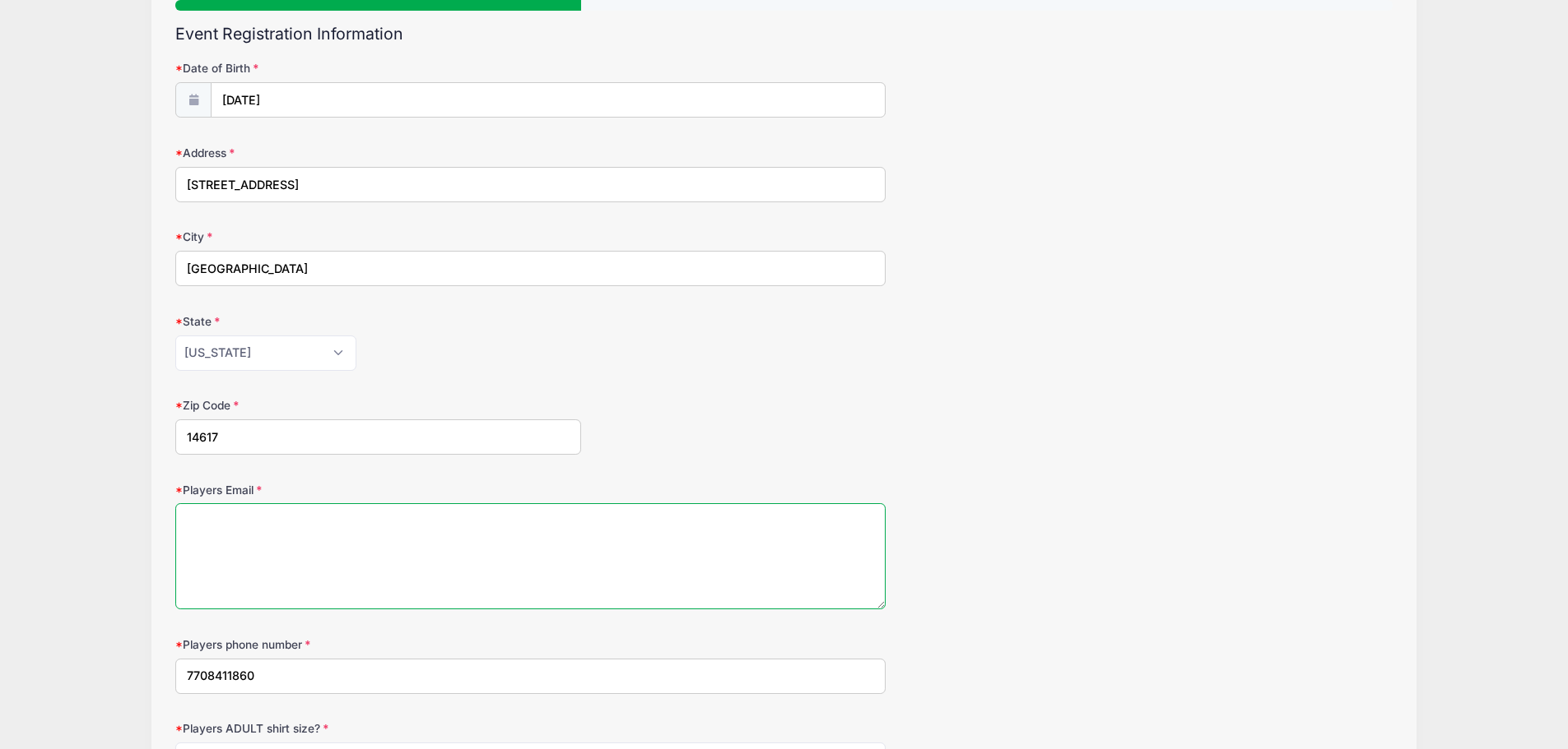
click at [259, 532] on textarea "Players Email" at bounding box center [531, 557] width 711 height 106
click at [187, 584] on textarea "Players Email" at bounding box center [531, 557] width 711 height 106
paste textarea "masonjames3366@icloud.com"
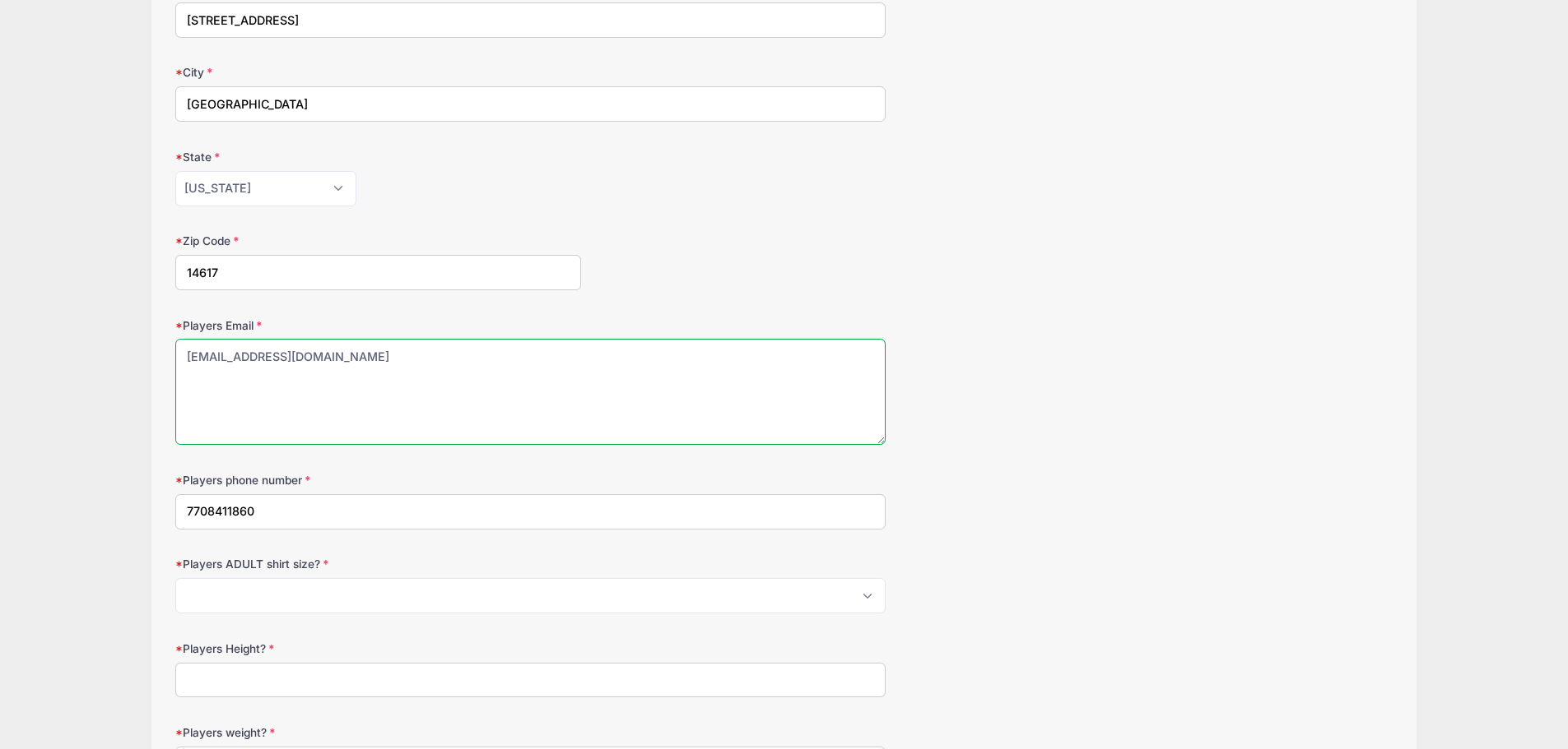
type textarea "masonjames3366@icloud.com"
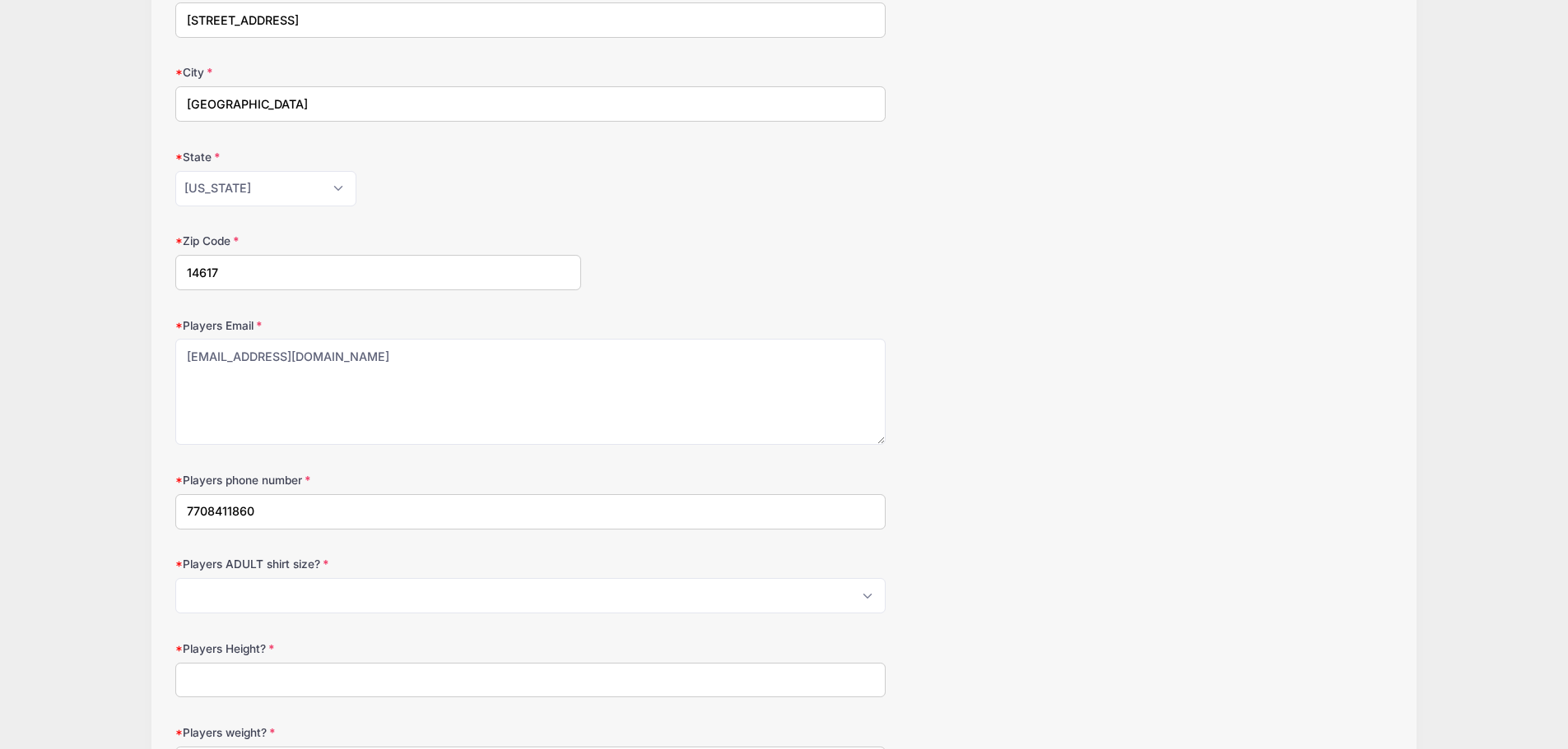
drag, startPoint x: 269, startPoint y: 509, endPoint x: 7, endPoint y: 535, distance: 263.3
type input "5852614683"
click at [218, 588] on select "Please Select S M L XL 2XL 3XL 4XL" at bounding box center [531, 596] width 711 height 36
select select "S"
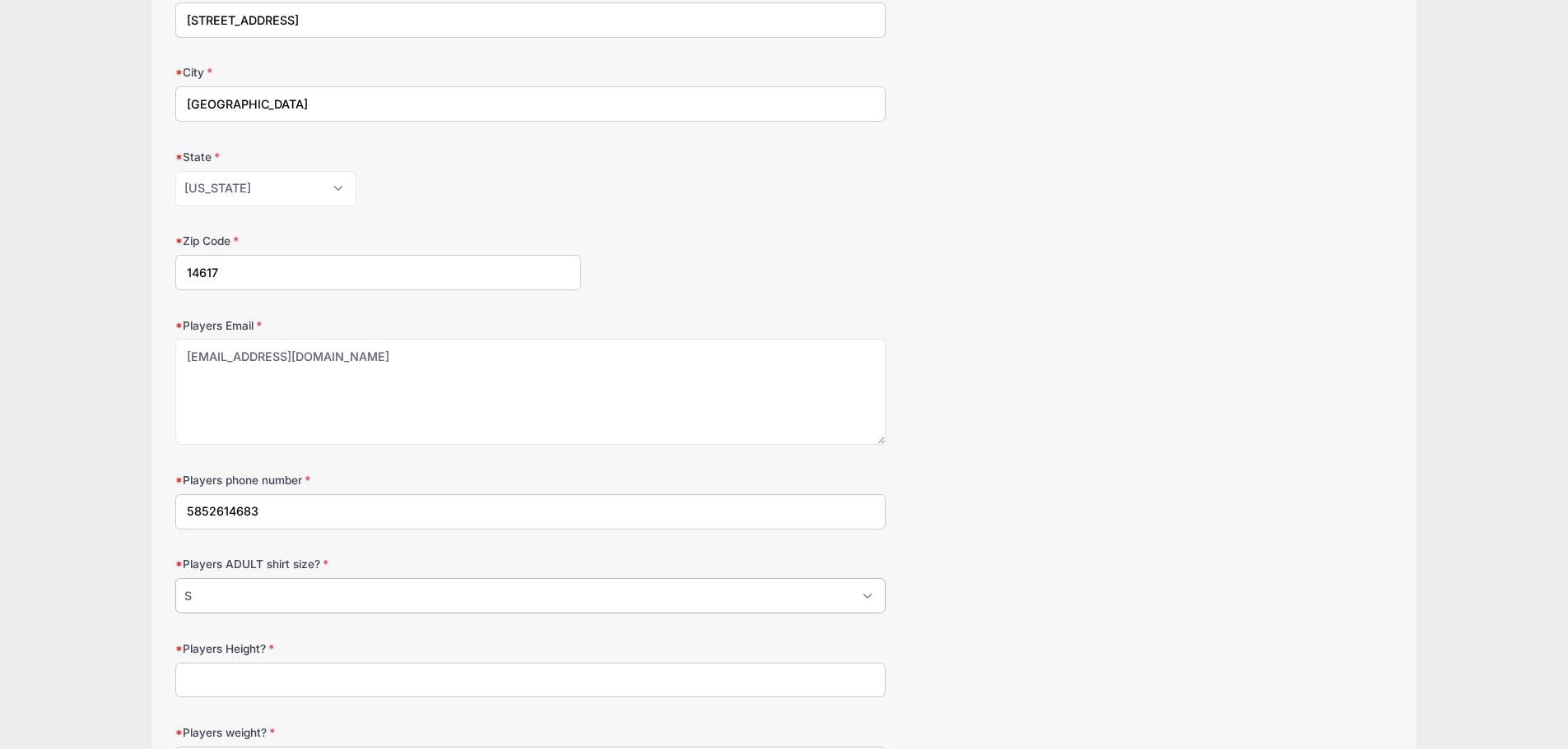
click at [176, 578] on select "Please Select S M L XL 2XL 3XL 4XL" at bounding box center [531, 596] width 711 height 36
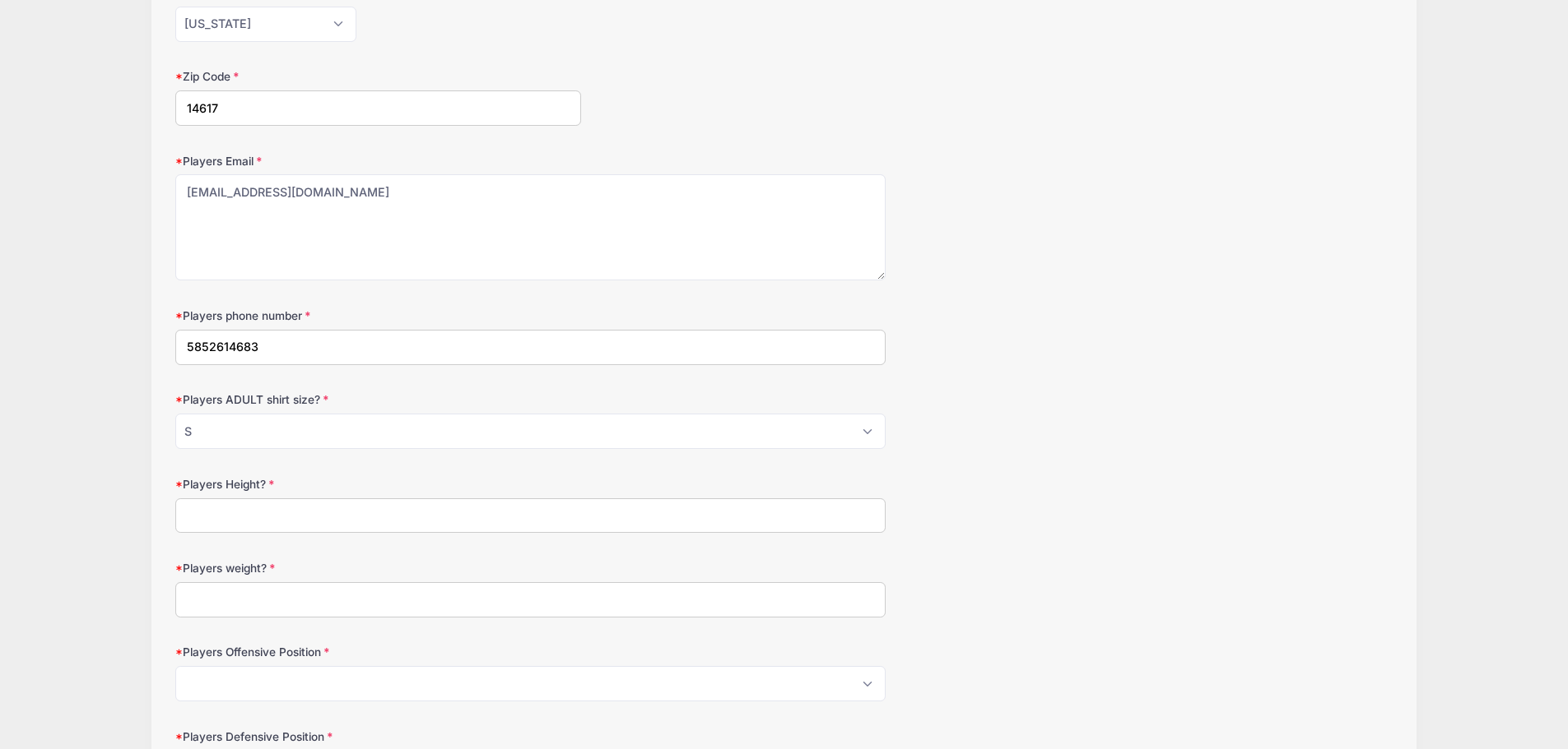
click at [217, 513] on input "Players Height?" at bounding box center [531, 516] width 711 height 36
type input "5'"
click at [204, 599] on input "Players weight?" at bounding box center [531, 599] width 711 height 36
type input "140"
click at [206, 680] on select "Please Select OL Center QB RB FB HB WR TE Athlete Kicker" at bounding box center [531, 683] width 711 height 36
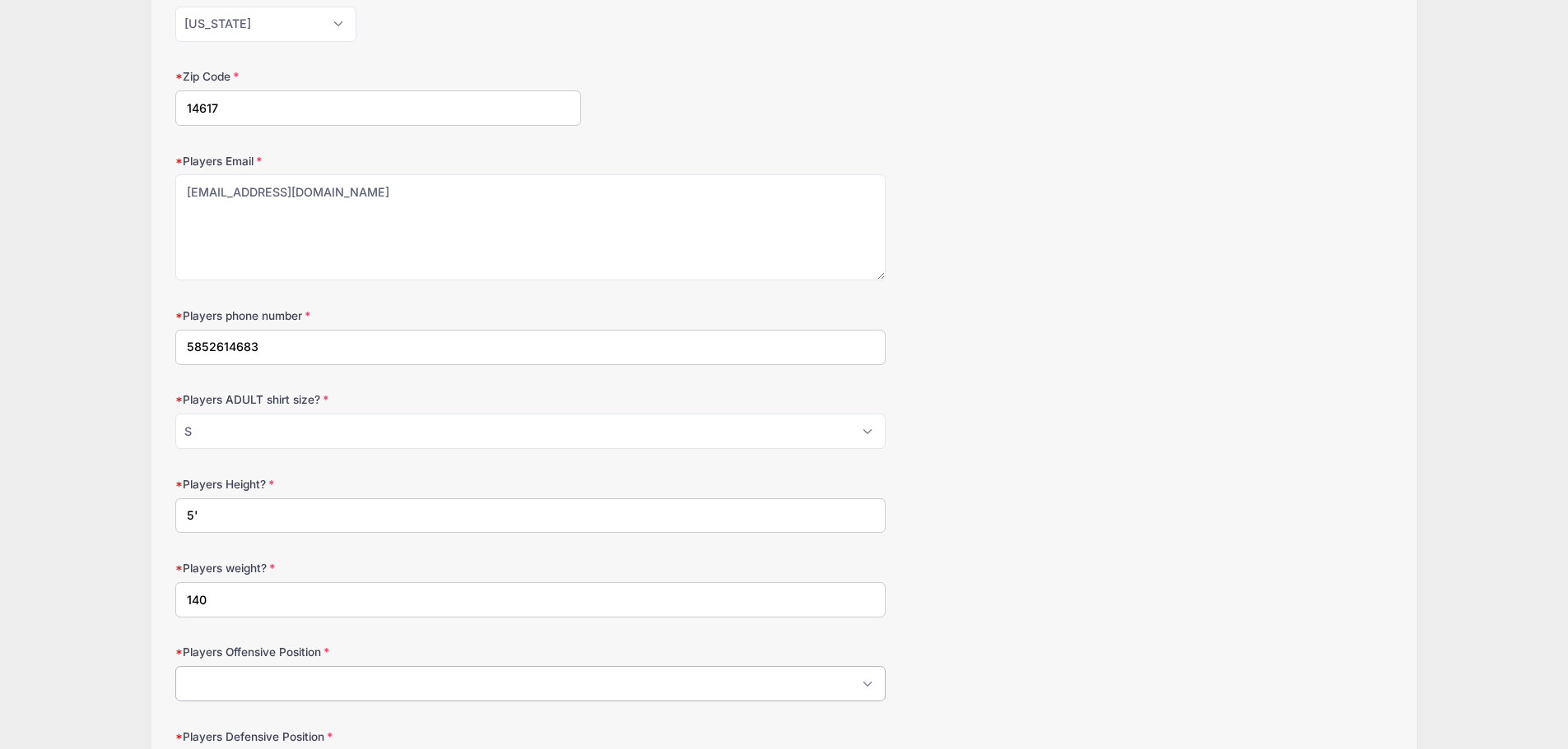
select select "QB"
click at [176, 666] on select "Please Select OL Center QB RB FB HB WR TE Athlete Kicker" at bounding box center [531, 683] width 711 height 36
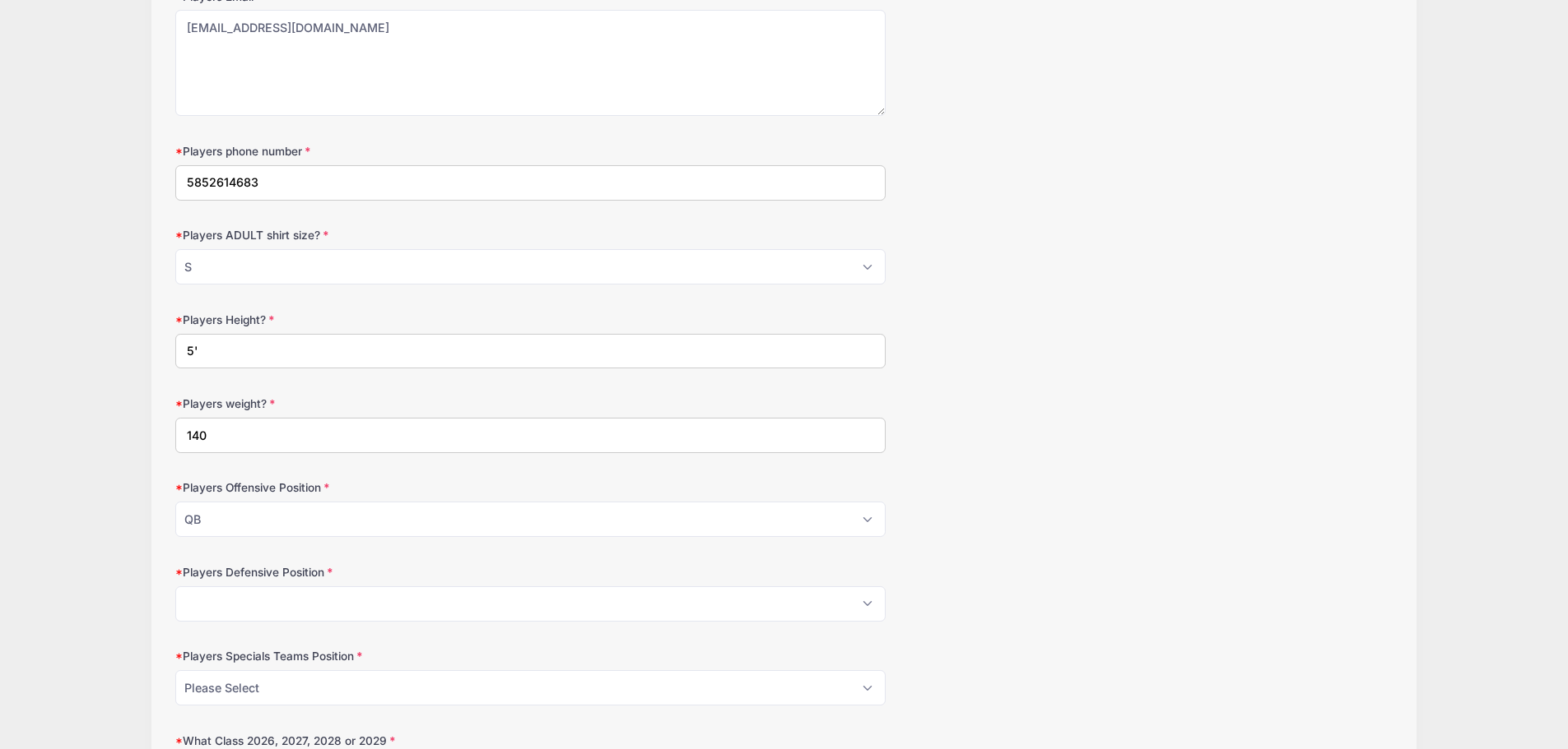
scroll to position [740, 0]
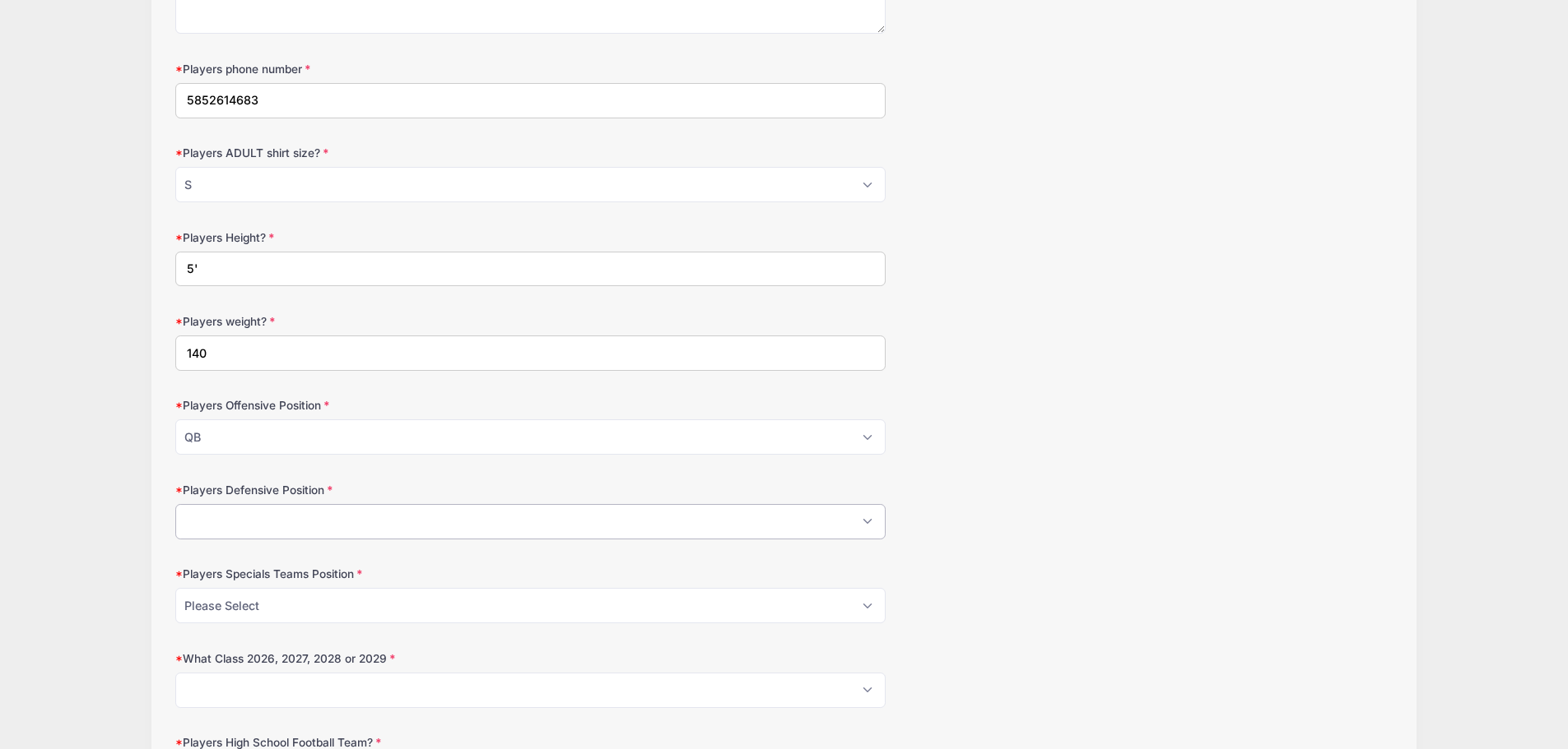
click at [198, 530] on select "Please Select DL DE ILB OLB SS FS CB Punter" at bounding box center [531, 521] width 711 height 36
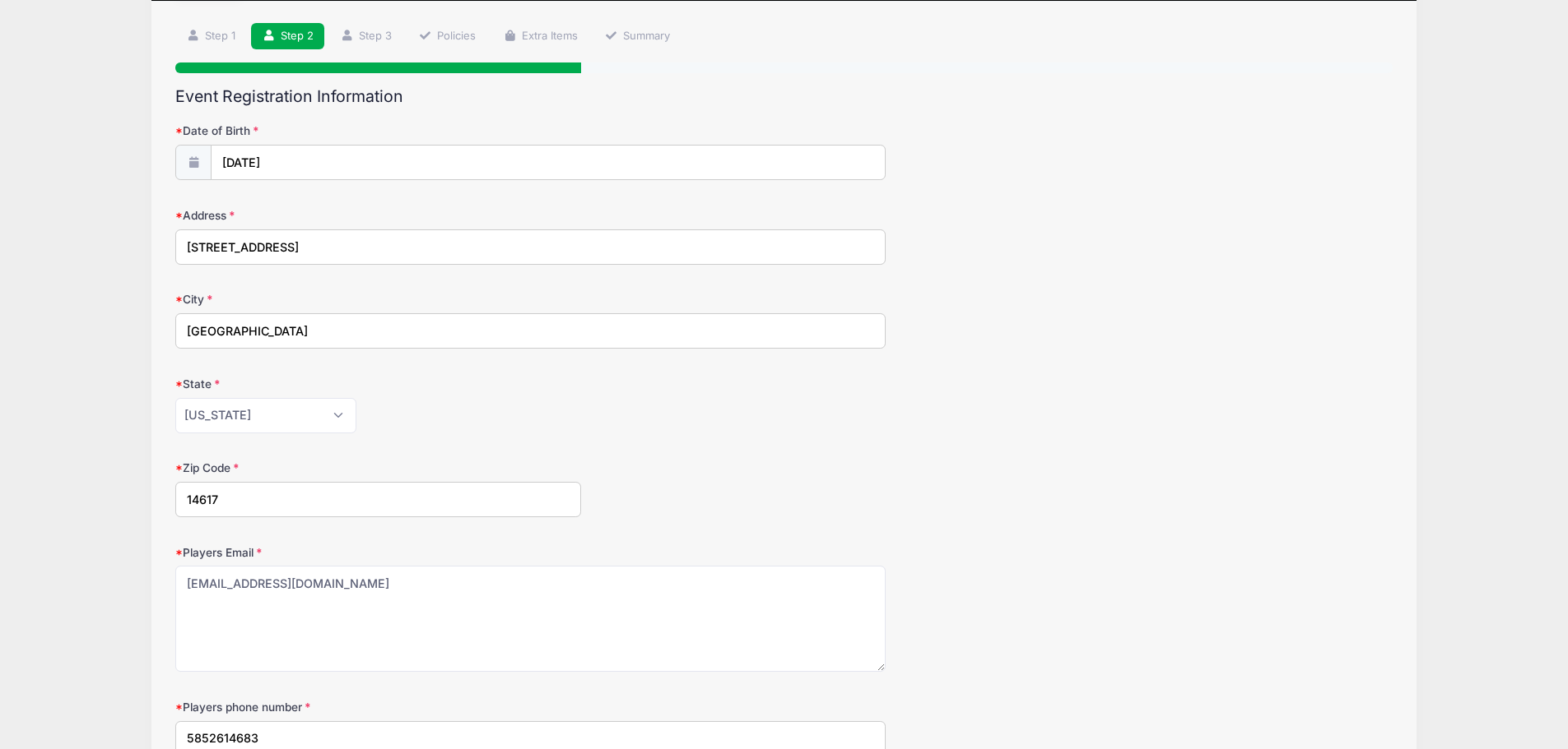
scroll to position [0, 0]
